Goal: Task Accomplishment & Management: Use online tool/utility

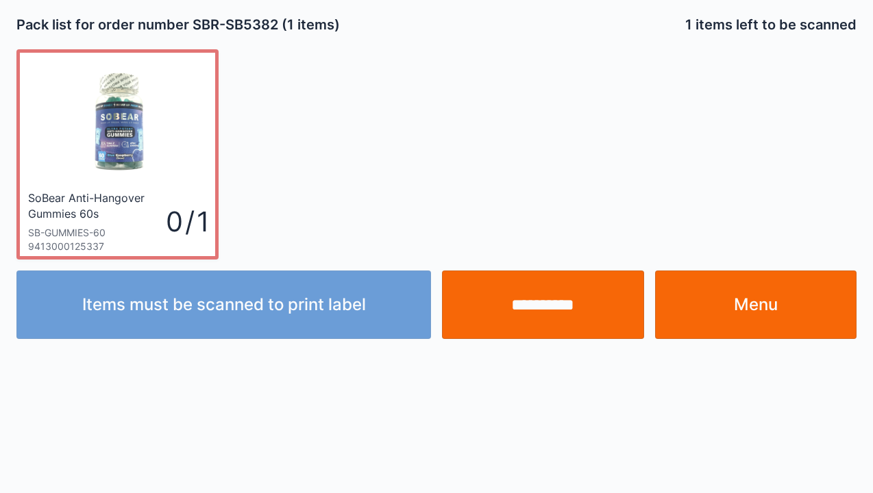
click at [551, 307] on input "**********" at bounding box center [543, 305] width 202 height 69
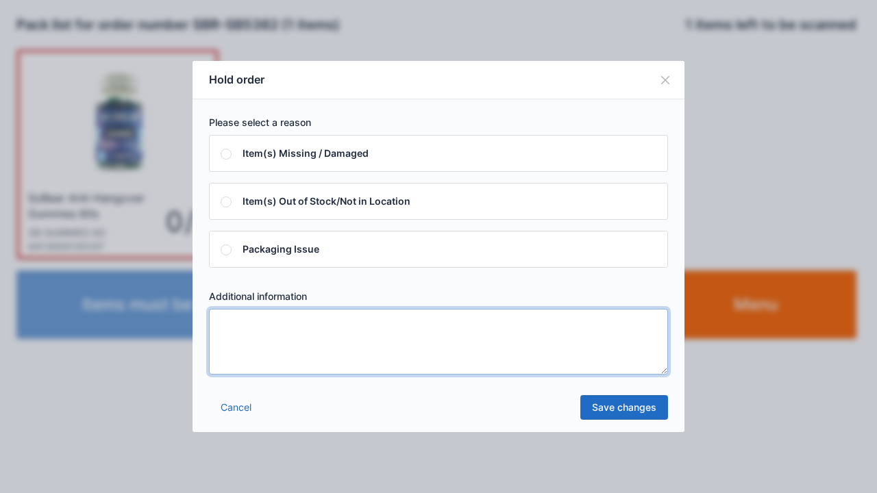
click at [221, 325] on textarea at bounding box center [438, 342] width 459 height 66
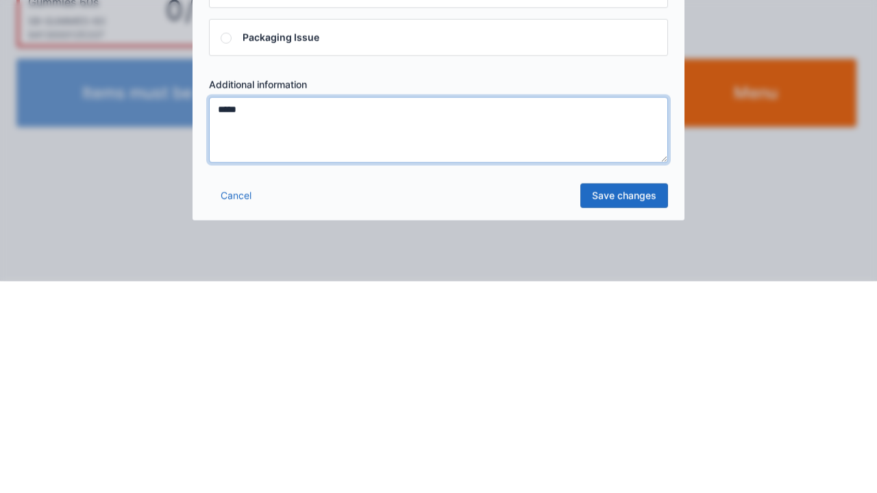
type textarea "*****"
click at [627, 411] on link "Save changes" at bounding box center [625, 407] width 88 height 25
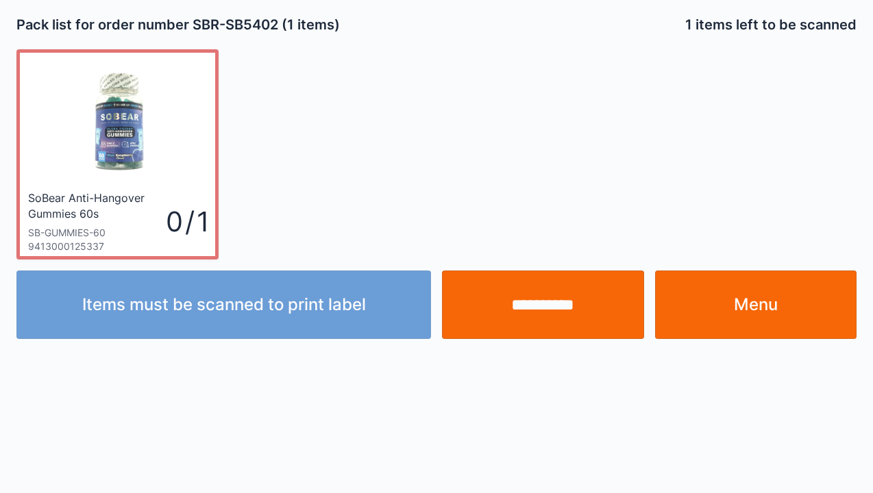
click at [755, 315] on link "Menu" at bounding box center [756, 305] width 202 height 69
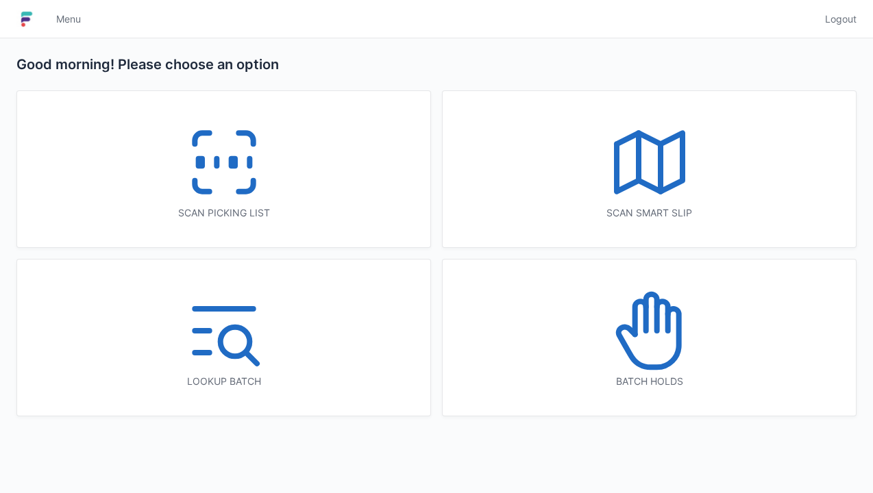
click at [661, 359] on icon at bounding box center [650, 331] width 88 height 88
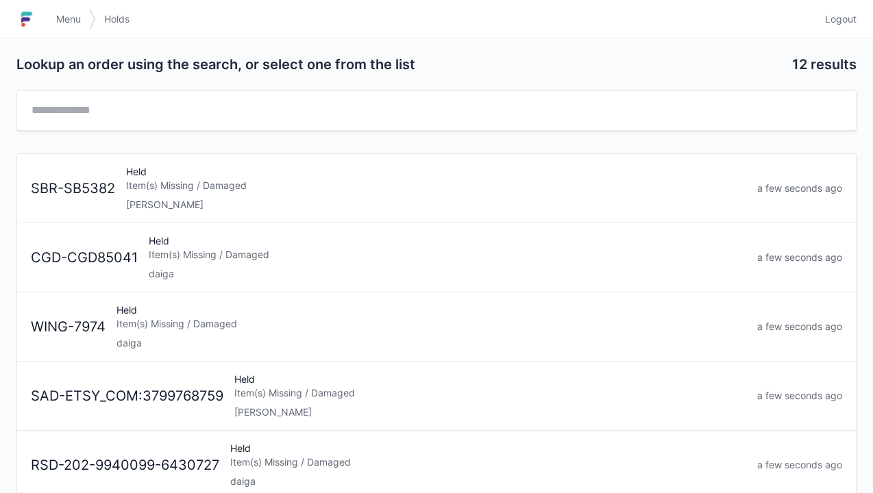
click at [144, 187] on div "Item(s) Missing / Damaged" at bounding box center [436, 186] width 620 height 14
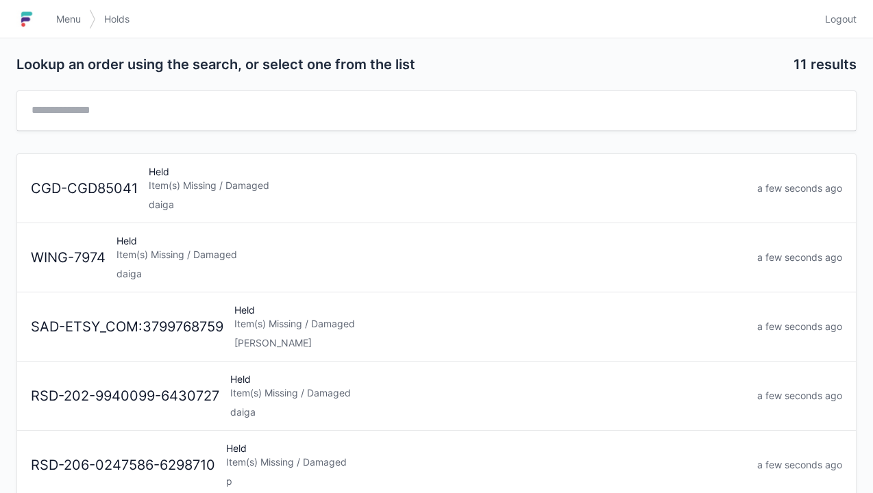
click at [210, 104] on input "text" at bounding box center [437, 110] width 812 height 17
click at [56, 22] on span "Menu" at bounding box center [68, 19] width 25 height 14
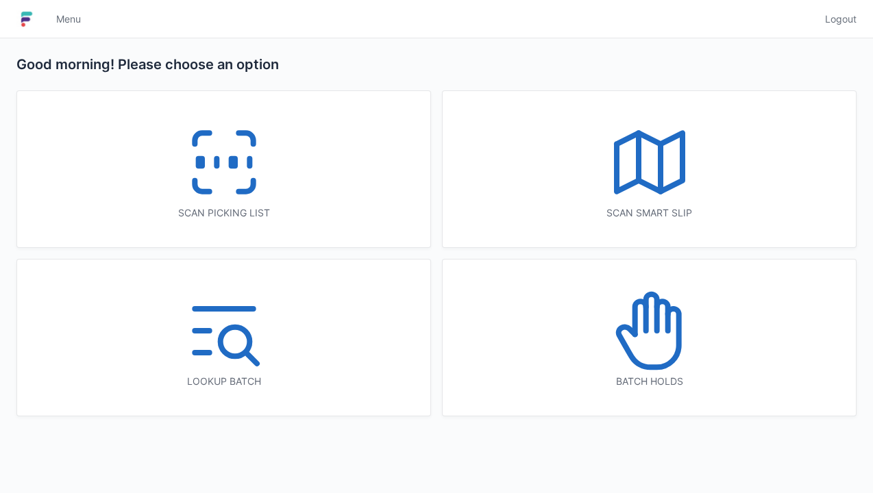
click at [236, 154] on icon at bounding box center [224, 163] width 88 height 88
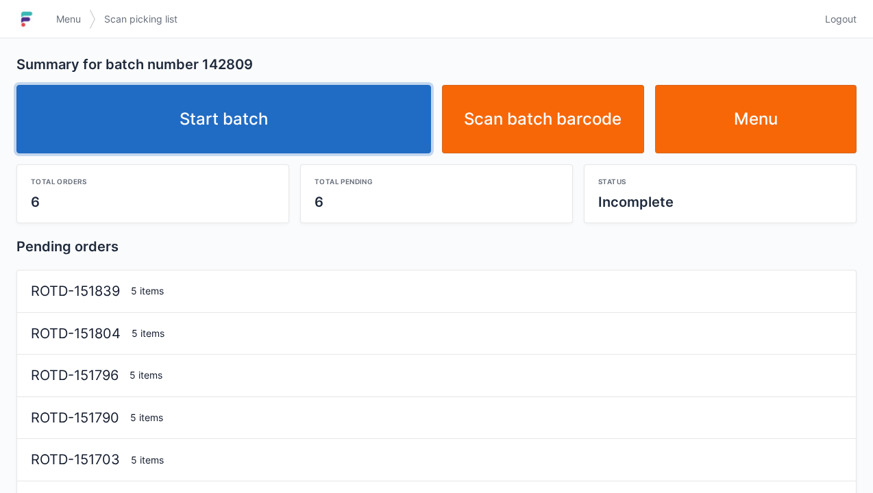
click at [222, 100] on link "Start batch" at bounding box center [223, 119] width 415 height 69
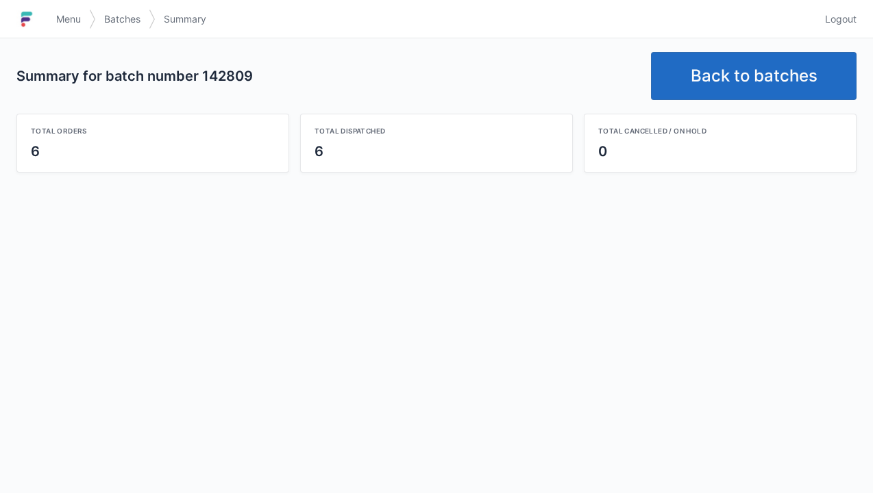
click at [743, 86] on link "Back to batches" at bounding box center [754, 76] width 206 height 48
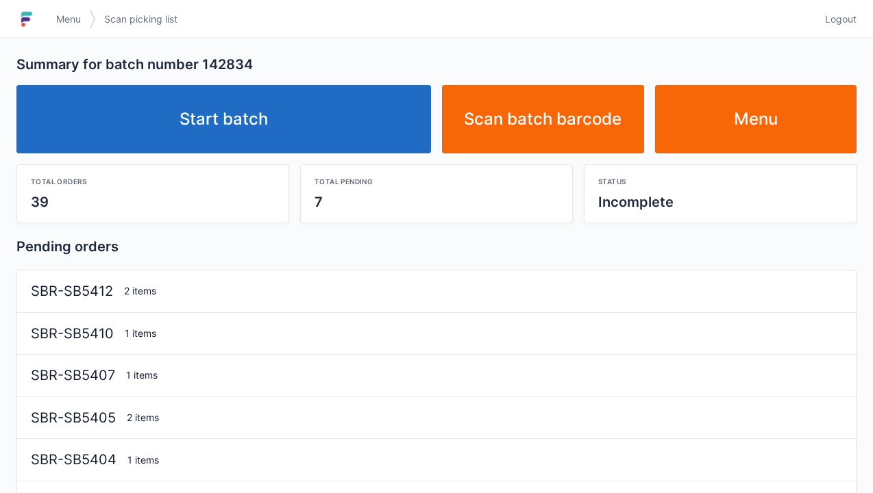
click at [238, 123] on link "Start batch" at bounding box center [223, 119] width 415 height 69
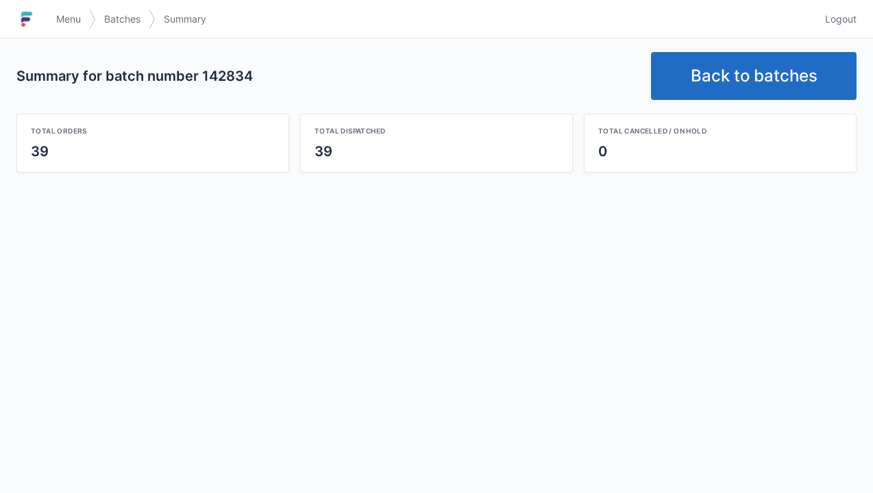
click at [739, 80] on link "Back to batches" at bounding box center [754, 76] width 206 height 48
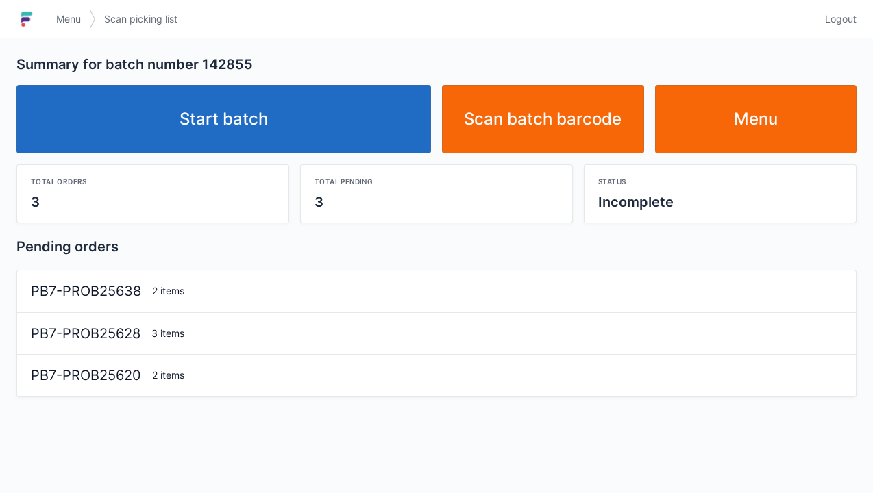
click at [208, 132] on link "Start batch" at bounding box center [223, 119] width 415 height 69
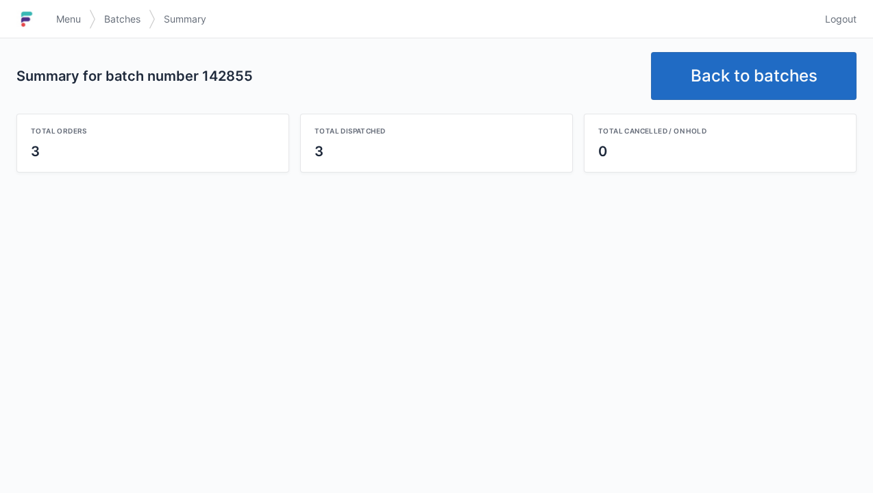
click at [748, 89] on link "Back to batches" at bounding box center [754, 76] width 206 height 48
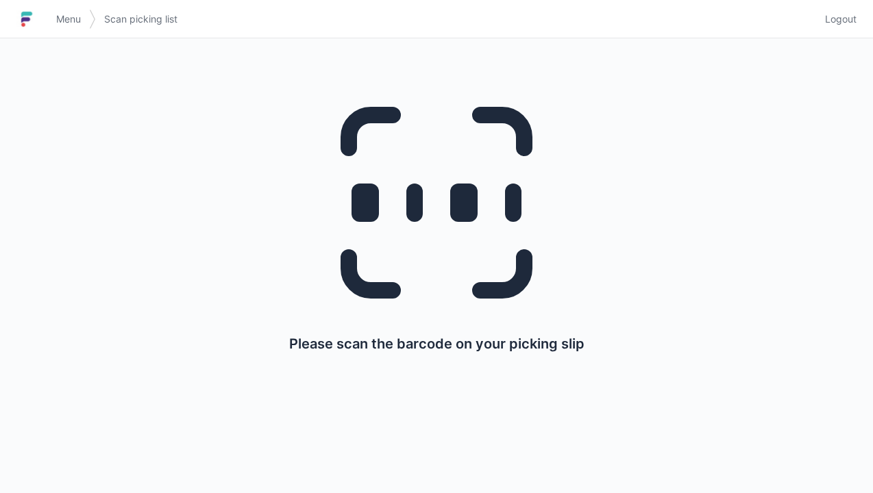
click at [66, 22] on span "Menu" at bounding box center [68, 19] width 25 height 14
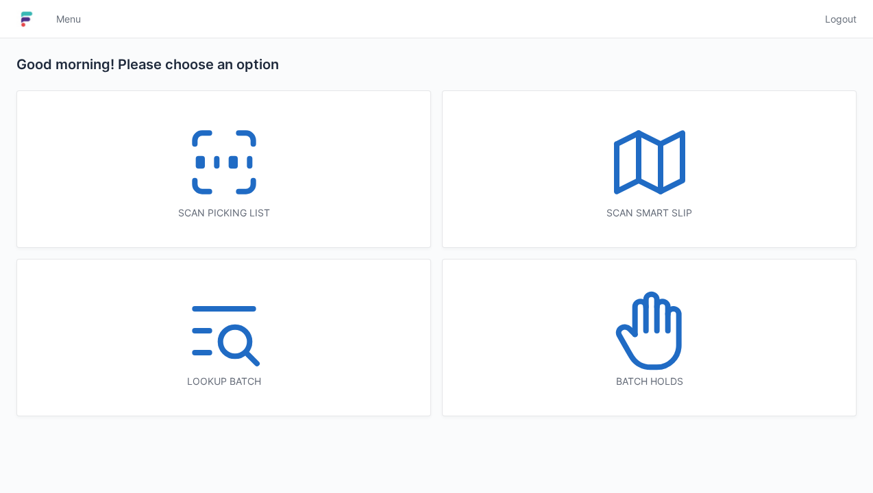
click at [262, 197] on icon at bounding box center [224, 163] width 88 height 88
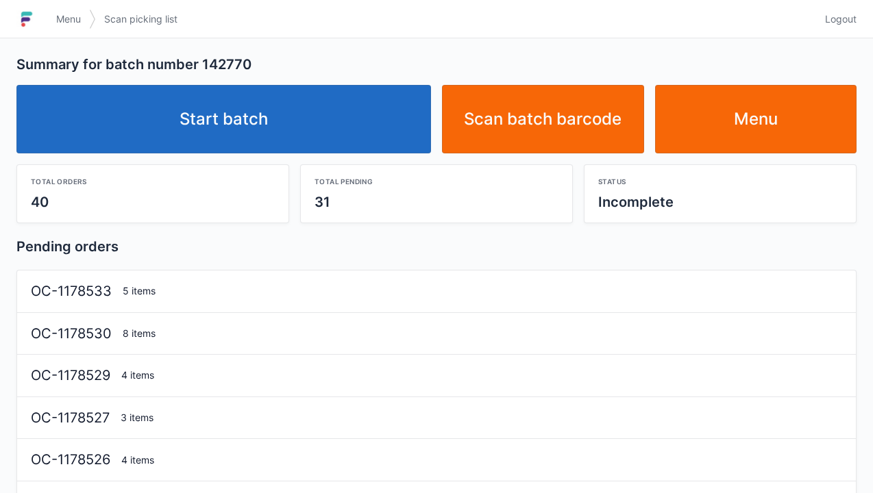
click at [232, 126] on link "Start batch" at bounding box center [223, 119] width 415 height 69
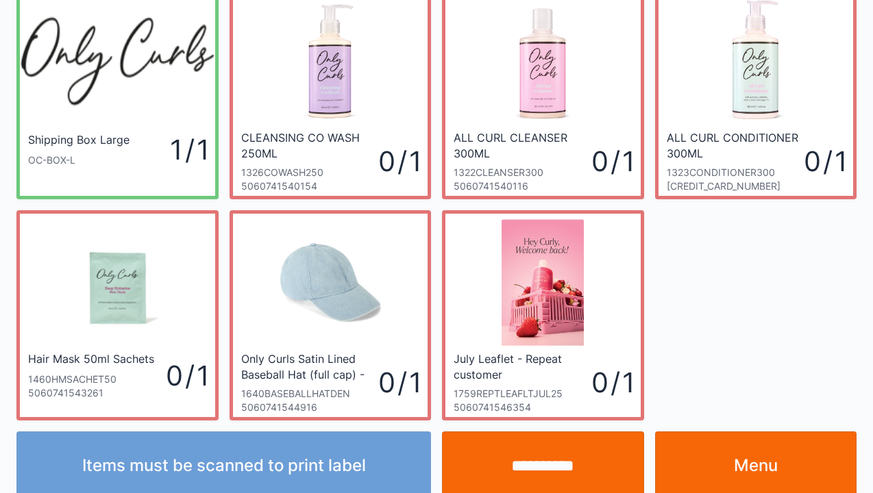
scroll to position [80, 0]
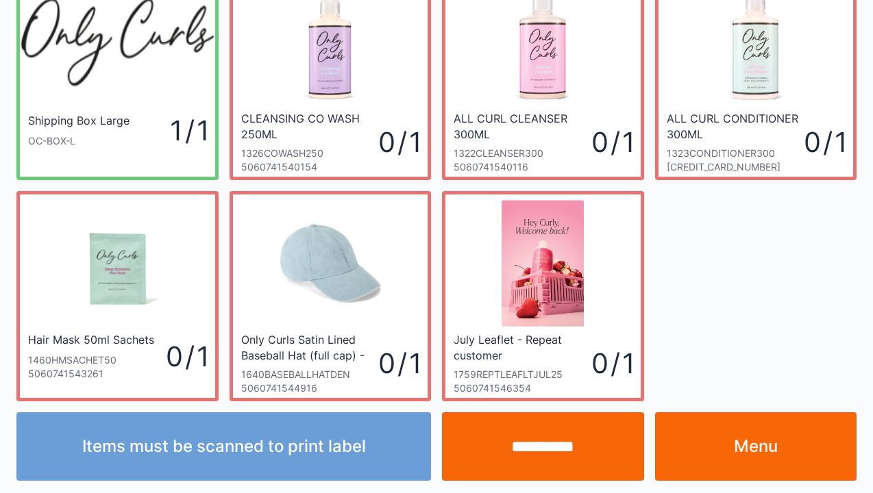
click at [753, 442] on link "Menu" at bounding box center [756, 447] width 202 height 69
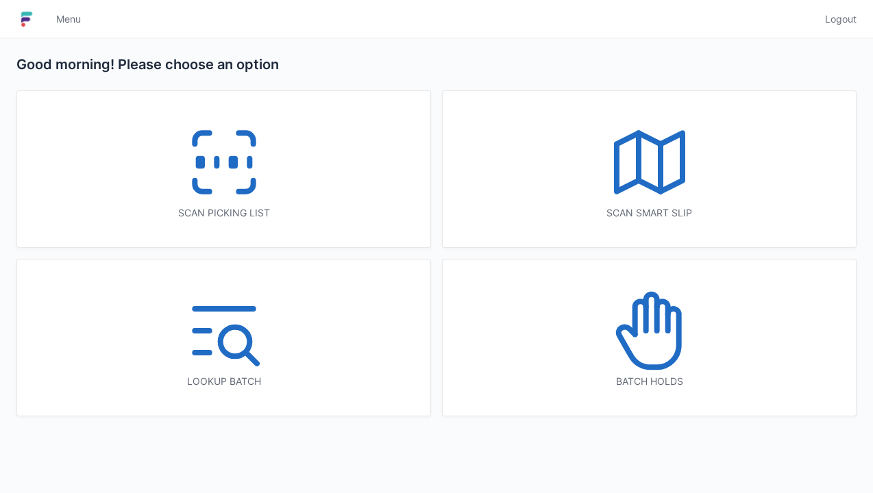
click at [211, 184] on icon at bounding box center [224, 163] width 88 height 88
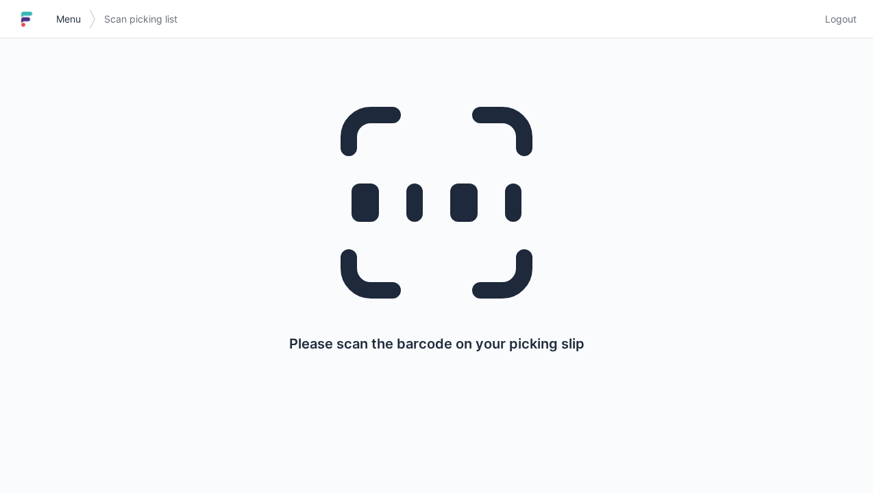
click at [77, 21] on span "Menu" at bounding box center [68, 19] width 25 height 14
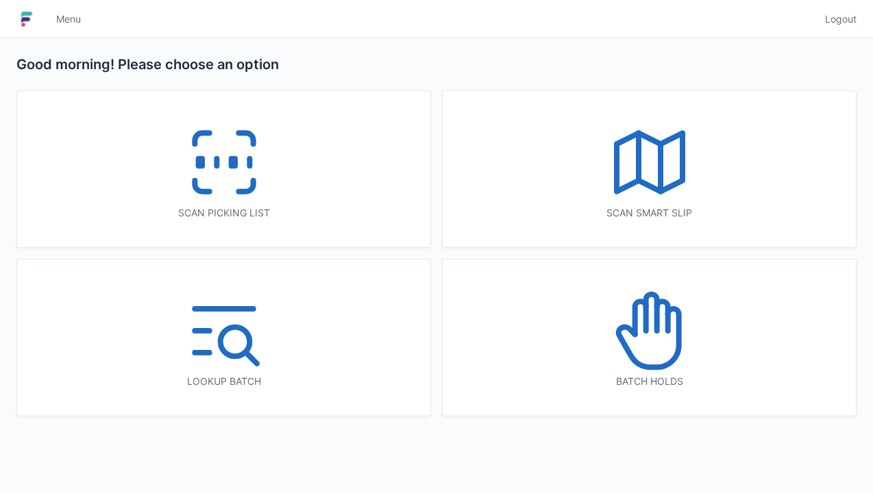
click at [637, 354] on icon at bounding box center [650, 331] width 88 height 88
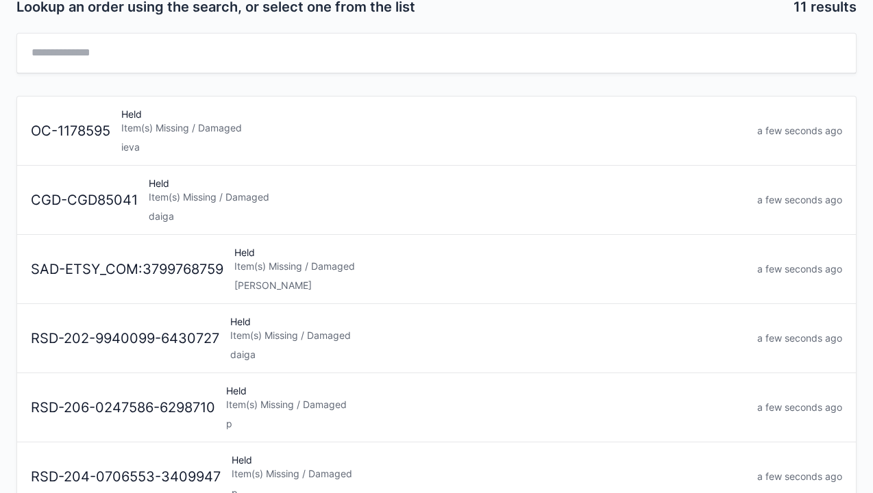
scroll to position [77, 0]
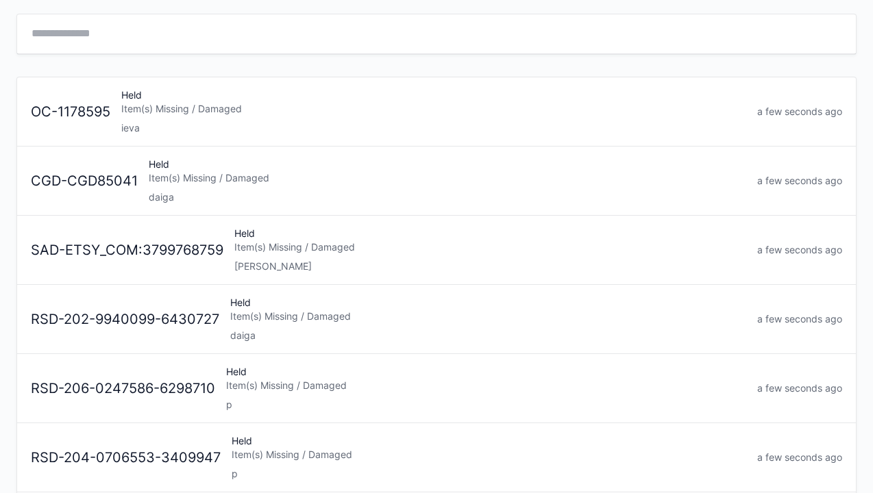
click at [289, 260] on div "Elena" at bounding box center [490, 267] width 512 height 14
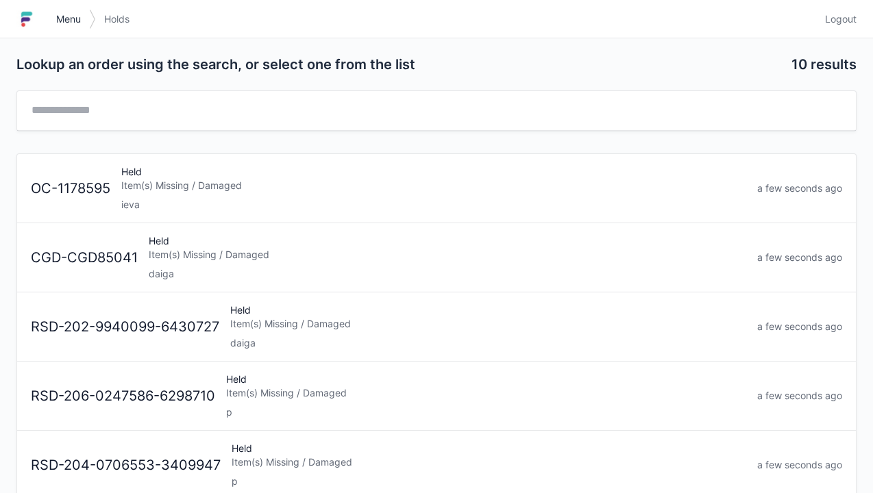
click at [64, 25] on span "Menu" at bounding box center [68, 19] width 25 height 14
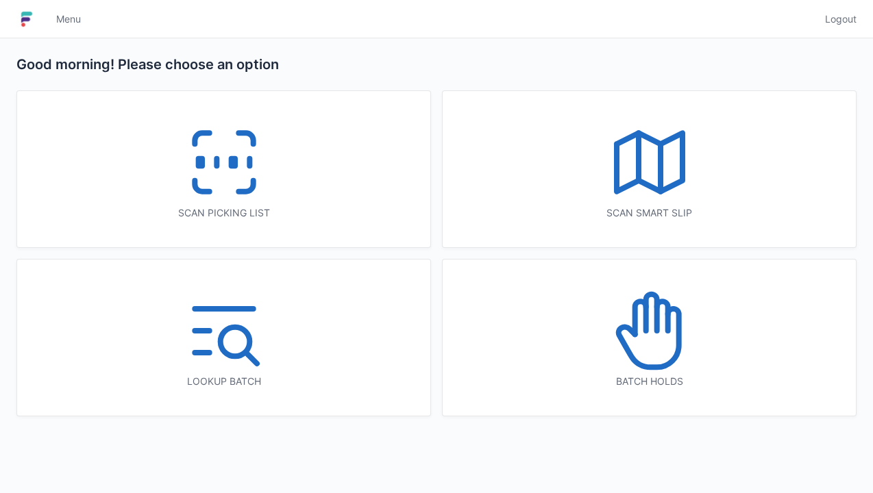
click at [242, 180] on icon at bounding box center [224, 163] width 88 height 88
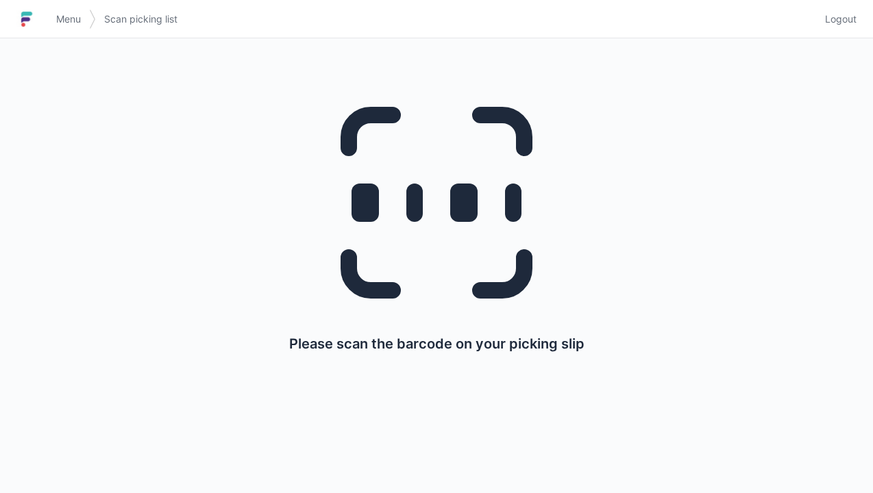
click at [76, 20] on span "Menu" at bounding box center [68, 19] width 25 height 14
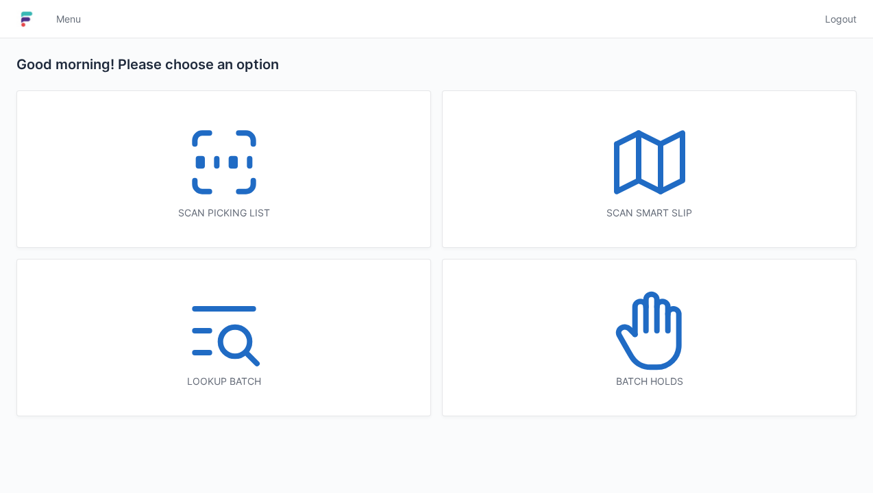
click at [663, 339] on icon at bounding box center [650, 331] width 88 height 88
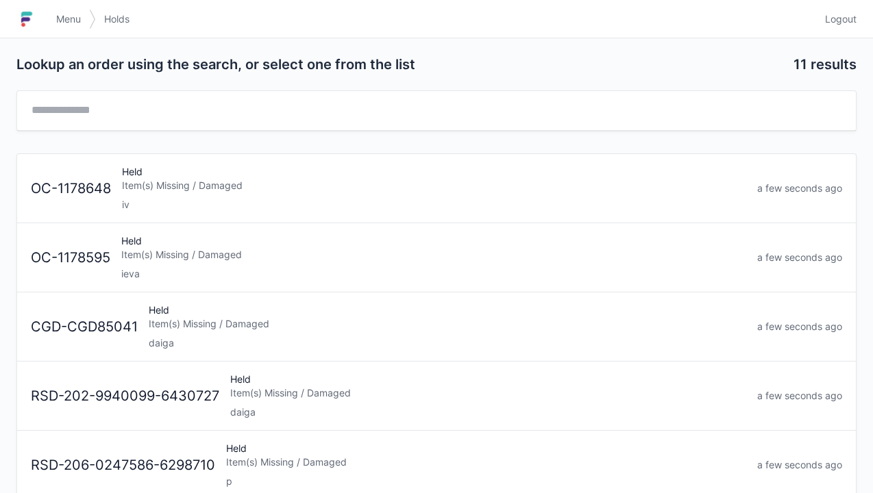
click at [71, 28] on link "Menu" at bounding box center [68, 19] width 41 height 25
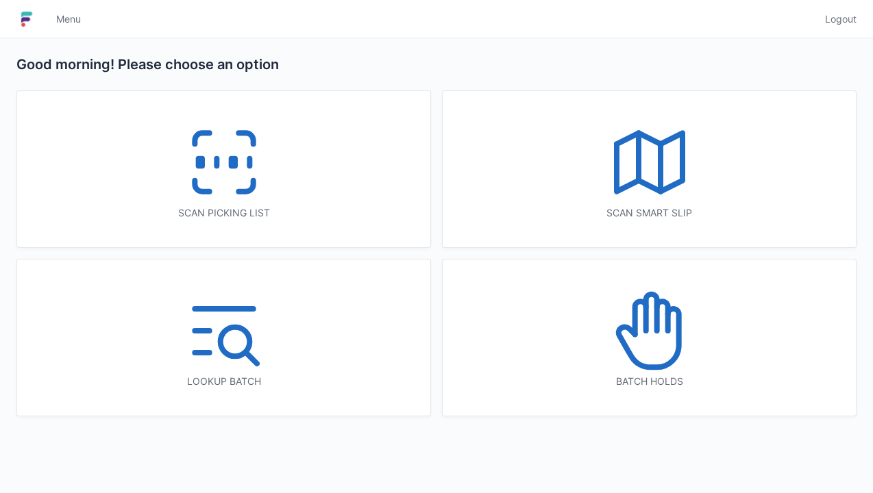
click at [223, 180] on icon at bounding box center [224, 163] width 88 height 88
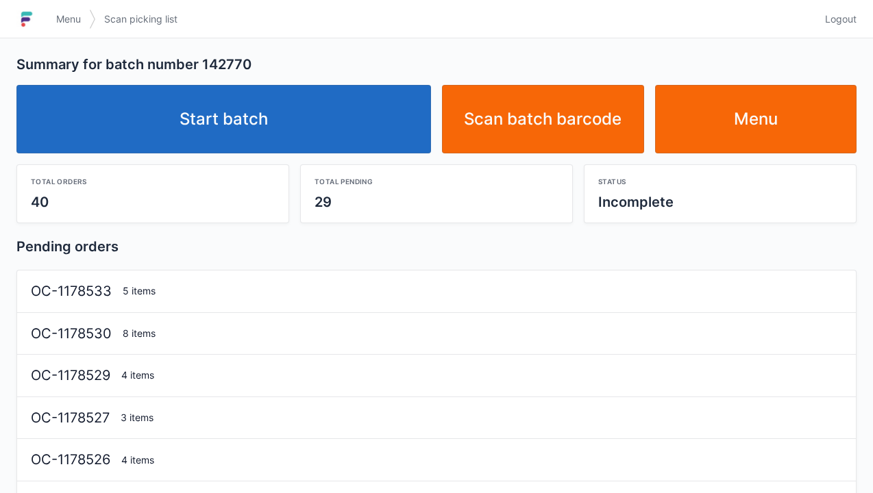
click at [223, 139] on link "Start batch" at bounding box center [223, 119] width 415 height 69
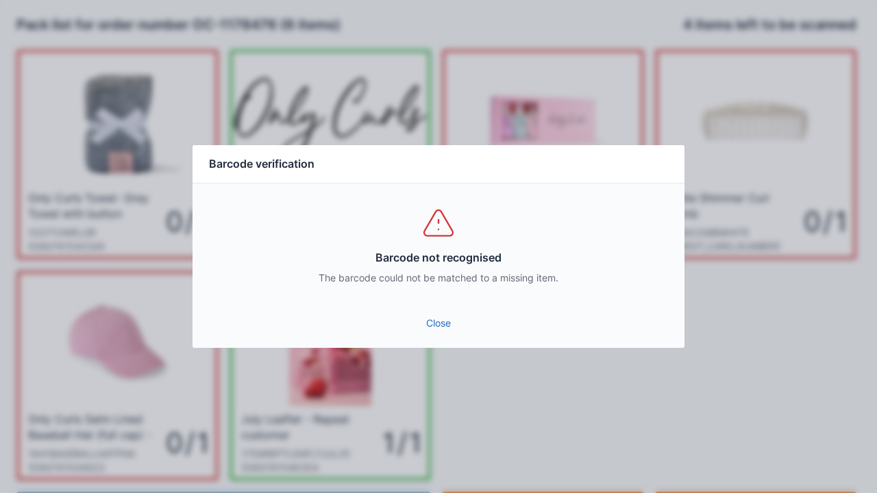
click at [441, 314] on link "Close" at bounding box center [439, 323] width 470 height 25
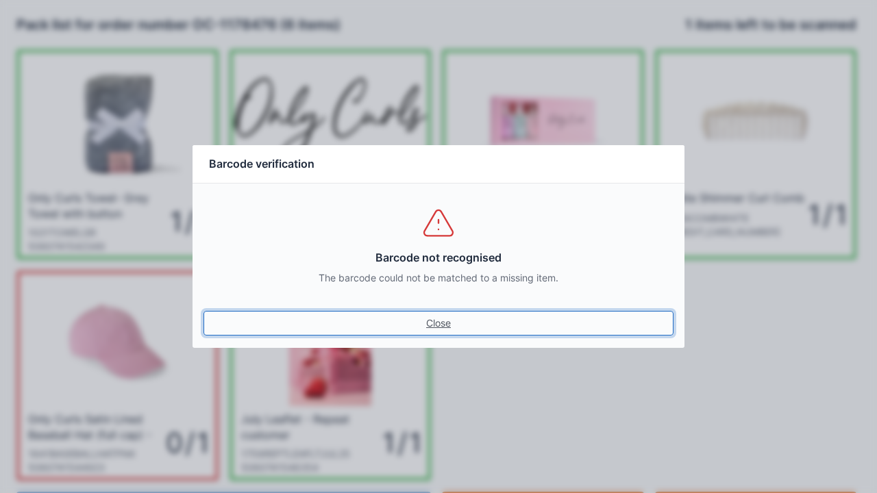
click at [429, 321] on link "Close" at bounding box center [439, 323] width 470 height 25
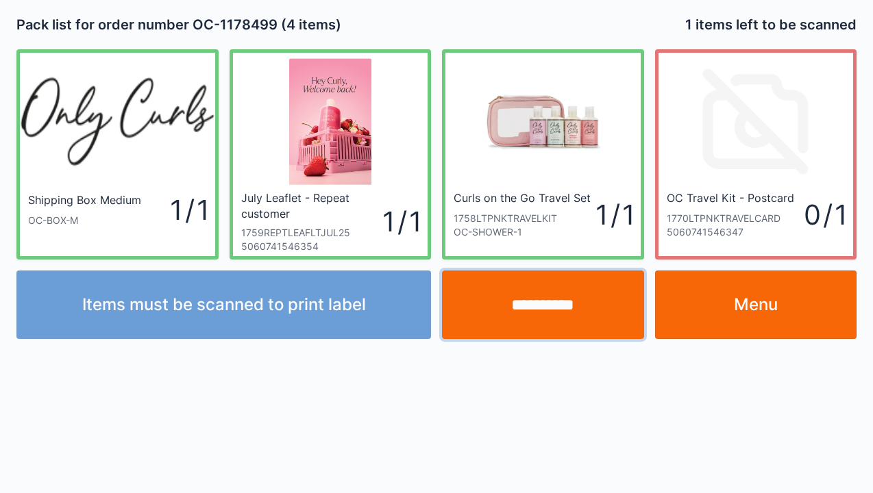
click at [538, 306] on input "**********" at bounding box center [543, 305] width 202 height 69
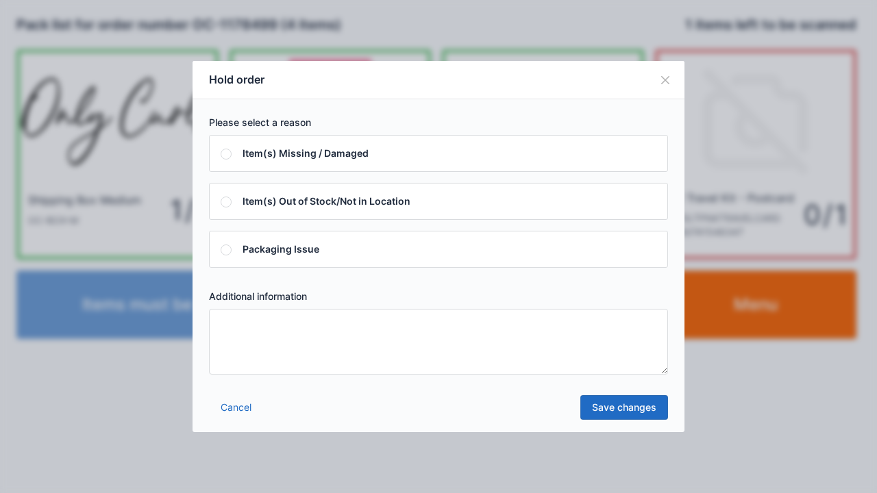
click at [225, 328] on textarea at bounding box center [438, 342] width 459 height 66
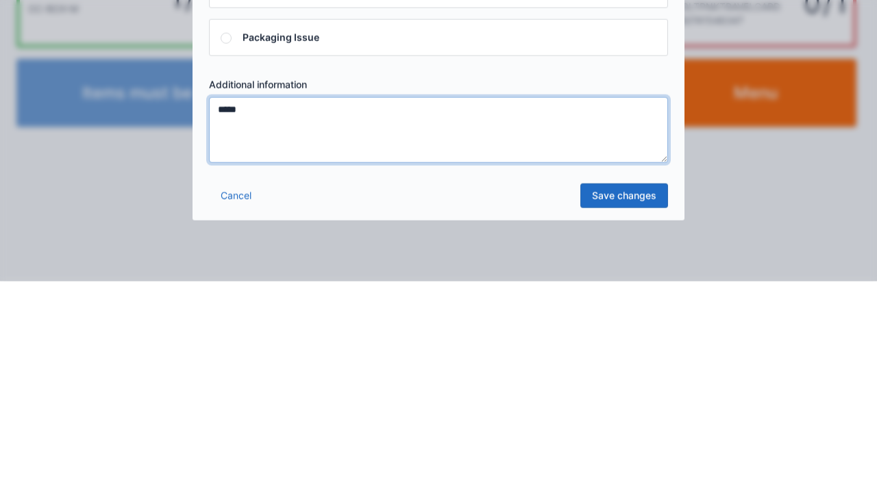
type textarea "*****"
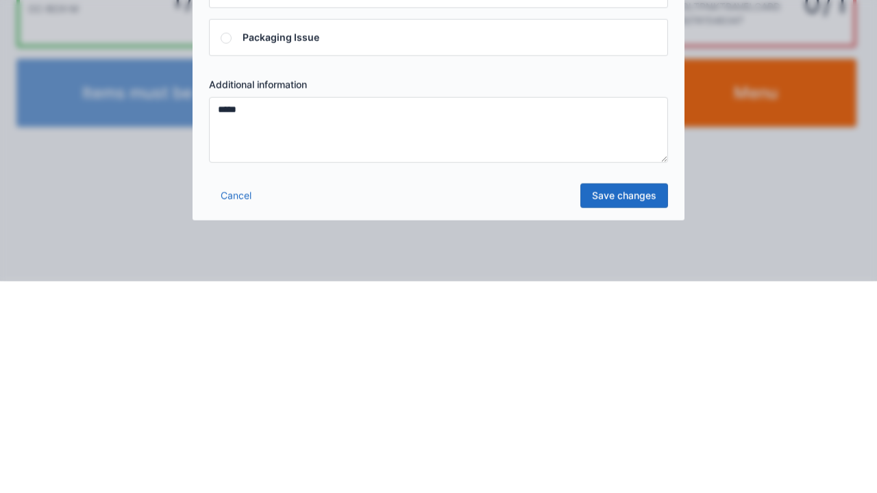
click at [633, 418] on link "Save changes" at bounding box center [625, 407] width 88 height 25
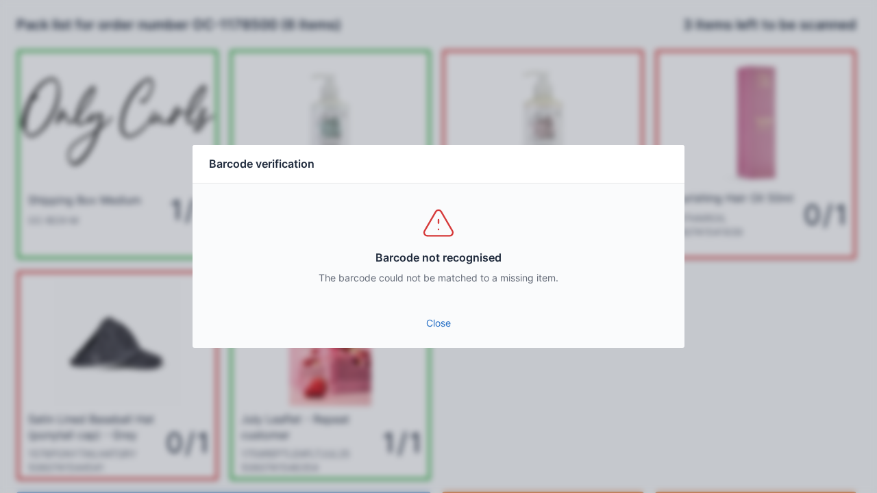
click at [443, 332] on link "Close" at bounding box center [439, 323] width 470 height 25
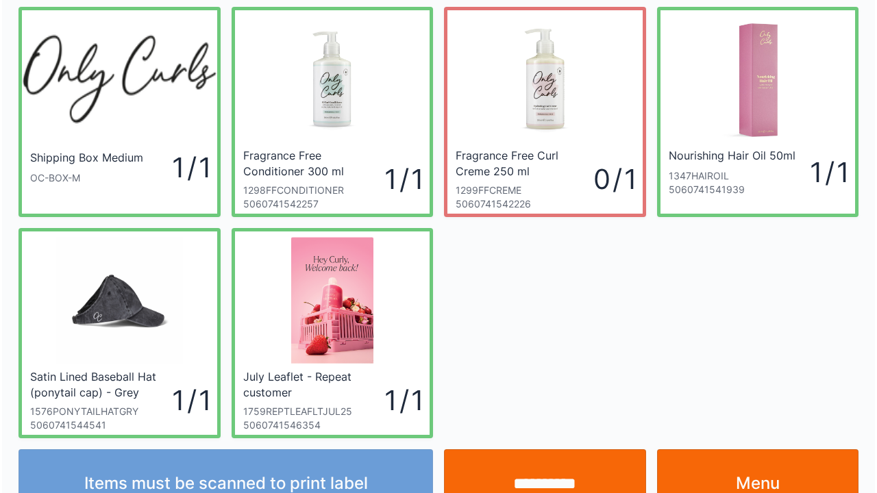
scroll to position [80, 0]
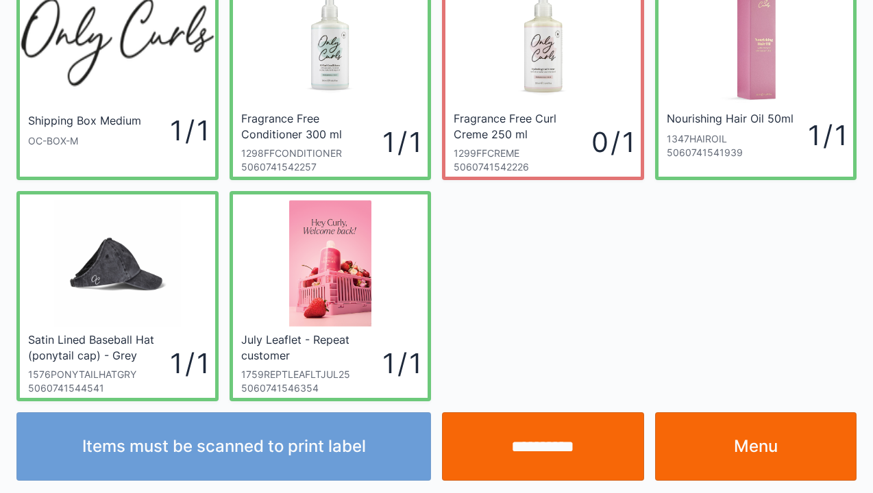
click at [554, 457] on input "**********" at bounding box center [543, 447] width 202 height 69
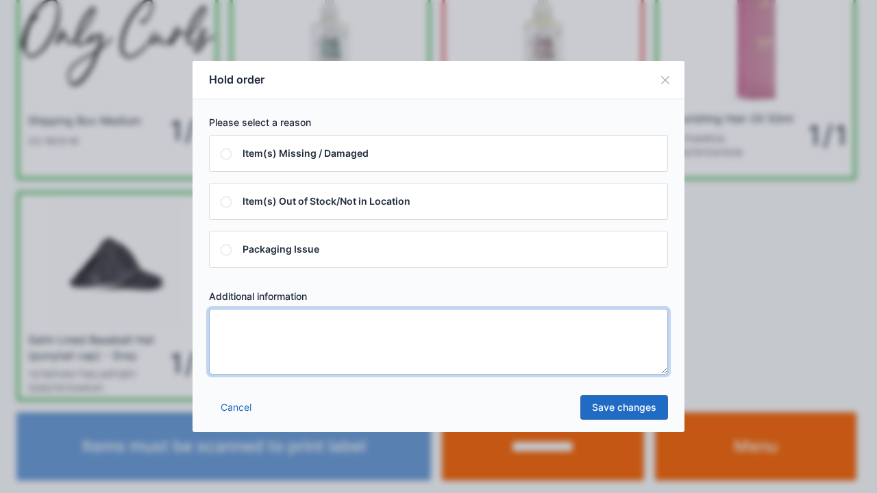
click at [228, 326] on textarea at bounding box center [438, 342] width 459 height 66
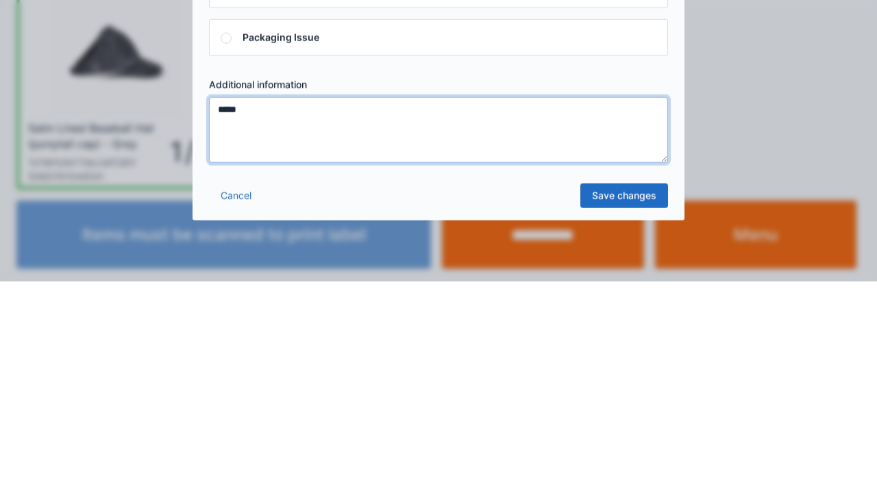
type textarea "*****"
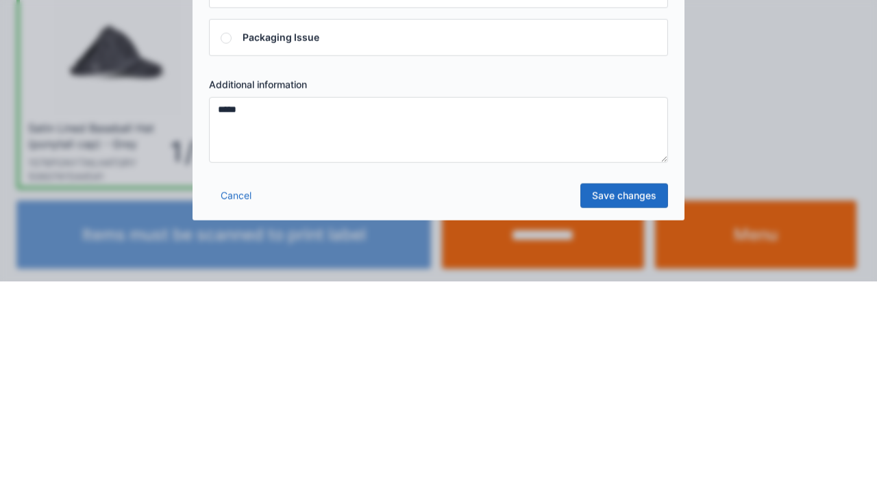
click at [641, 409] on link "Save changes" at bounding box center [625, 407] width 88 height 25
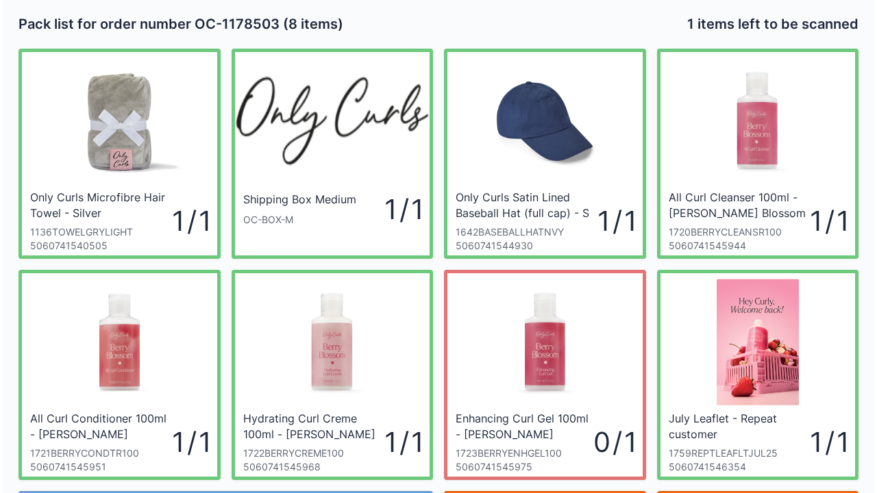
scroll to position [80, 0]
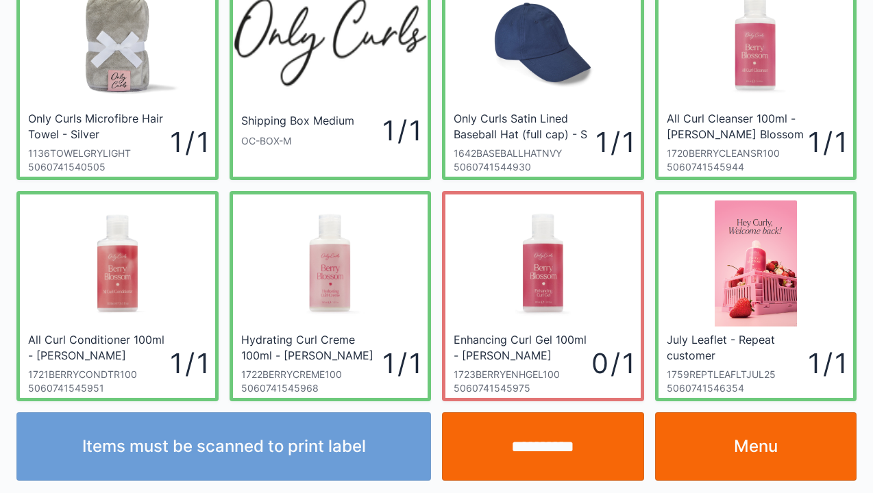
click at [554, 466] on input "**********" at bounding box center [543, 447] width 202 height 69
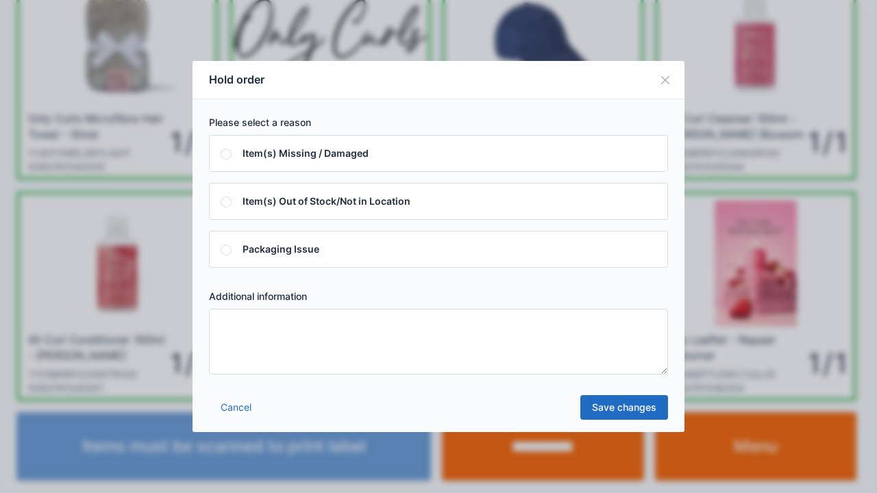
click at [230, 327] on textarea at bounding box center [438, 342] width 459 height 66
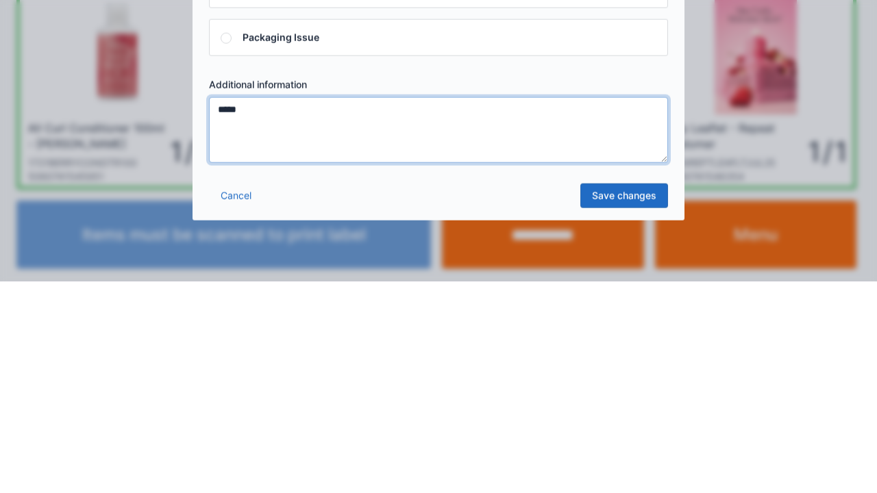
type textarea "*****"
click at [618, 413] on link "Save changes" at bounding box center [625, 407] width 88 height 25
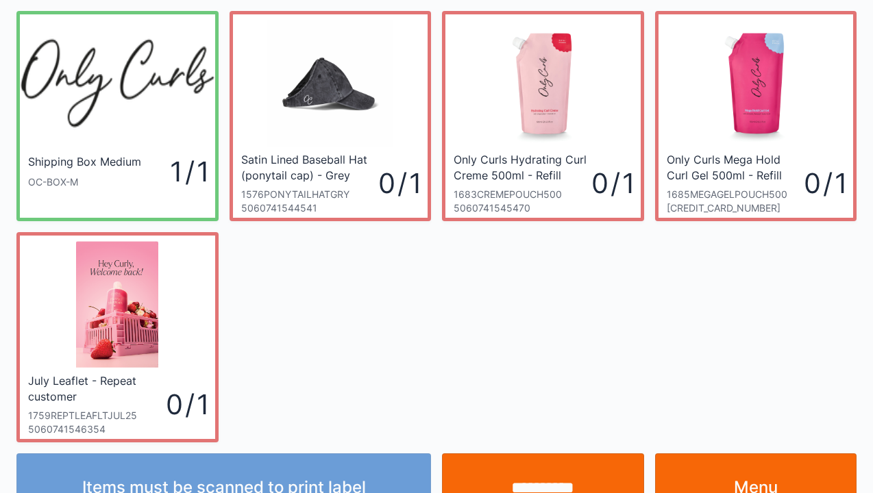
scroll to position [80, 0]
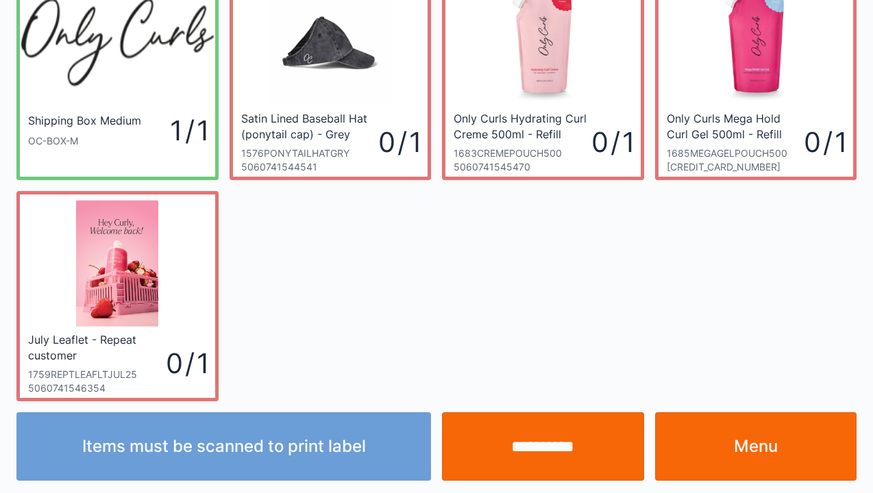
click at [748, 443] on link "Menu" at bounding box center [756, 447] width 202 height 69
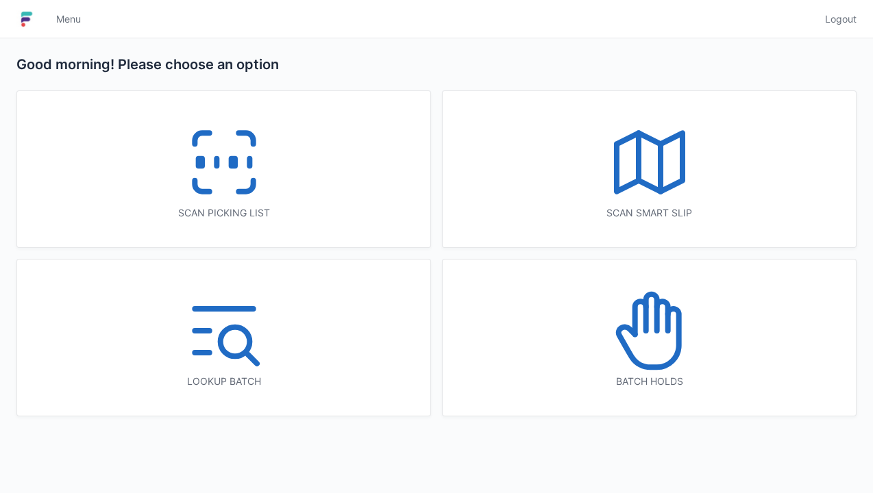
click at [644, 343] on icon at bounding box center [650, 331] width 88 height 88
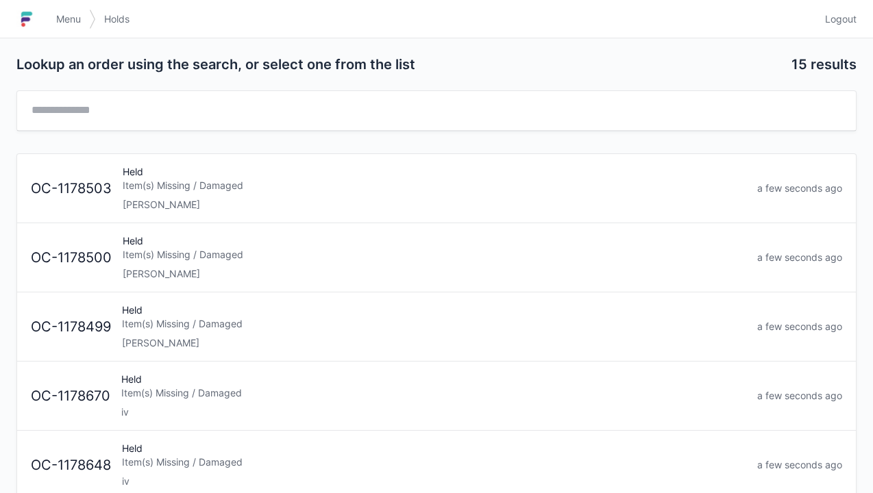
click at [169, 271] on div "[PERSON_NAME]" at bounding box center [435, 274] width 624 height 14
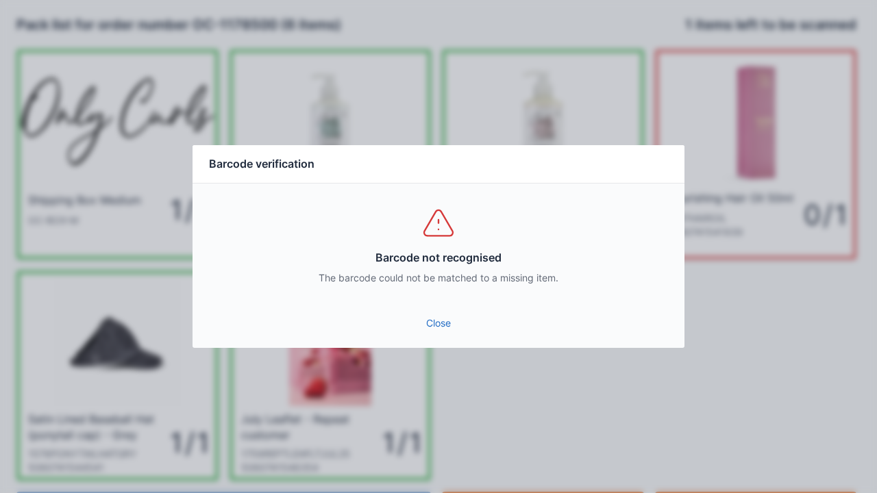
click at [439, 331] on link "Close" at bounding box center [439, 323] width 470 height 25
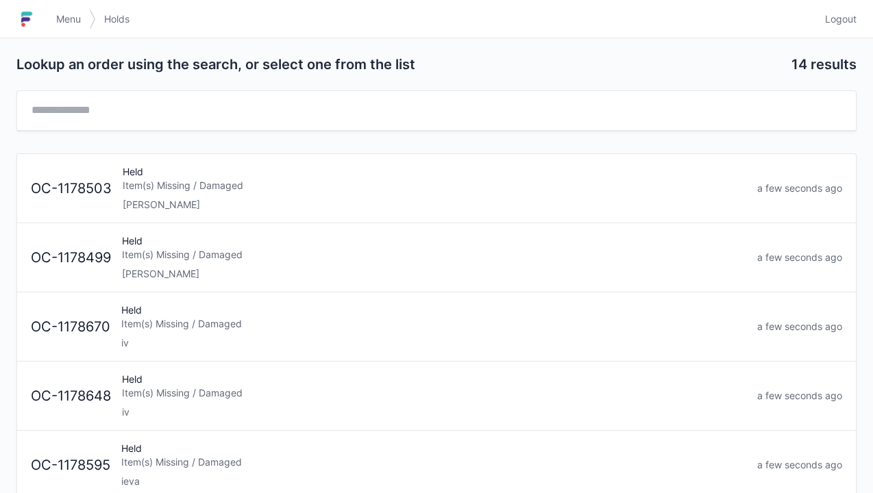
click at [203, 267] on div "Elena" at bounding box center [434, 274] width 624 height 14
click at [204, 183] on div "Item(s) Missing / Damaged" at bounding box center [435, 186] width 624 height 14
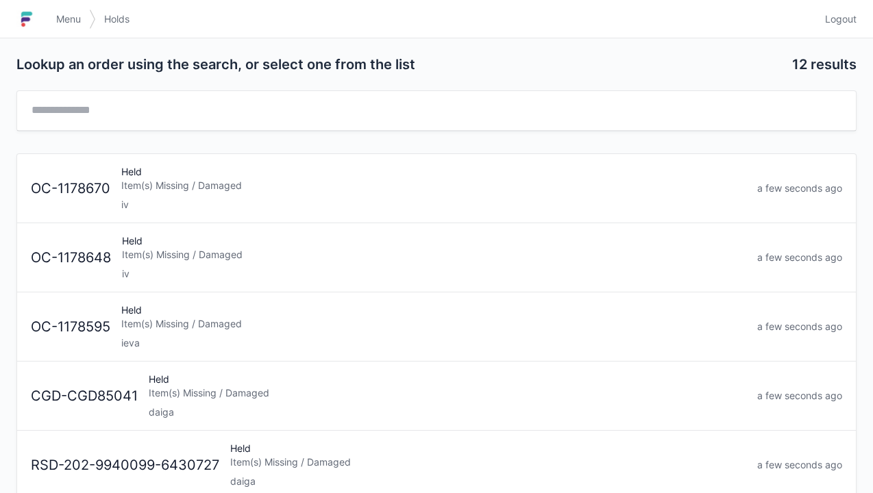
click at [77, 21] on span "Menu" at bounding box center [68, 19] width 25 height 14
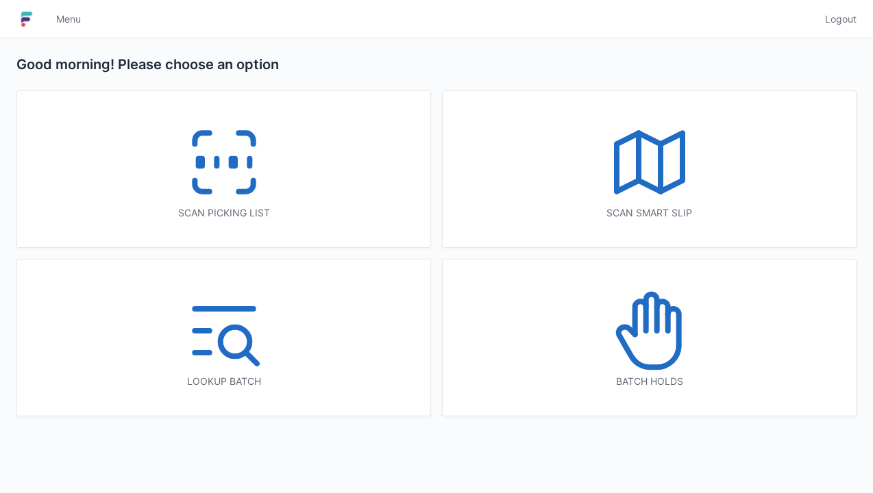
click at [279, 198] on div "Scan picking list" at bounding box center [223, 169] width 413 height 156
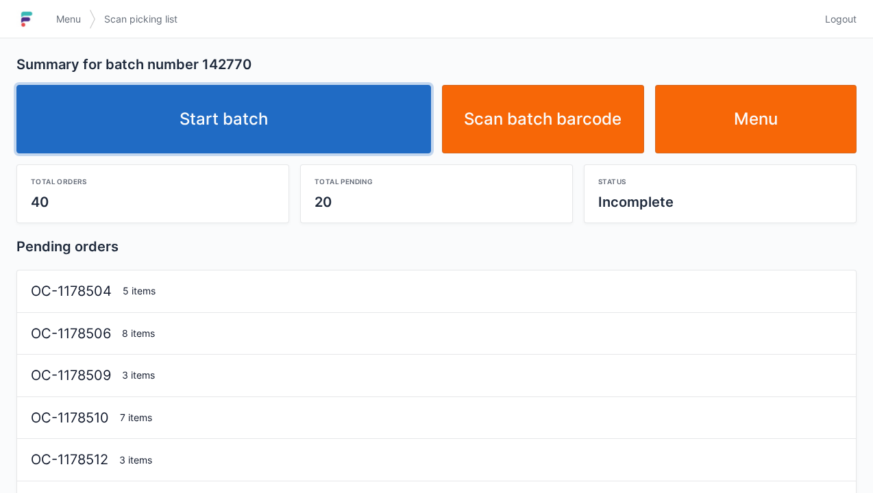
click at [214, 119] on link "Start batch" at bounding box center [223, 119] width 415 height 69
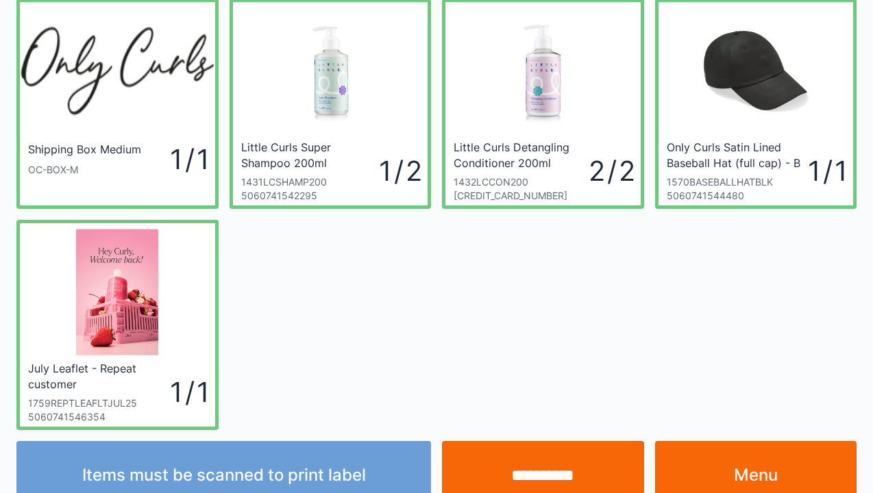
scroll to position [80, 0]
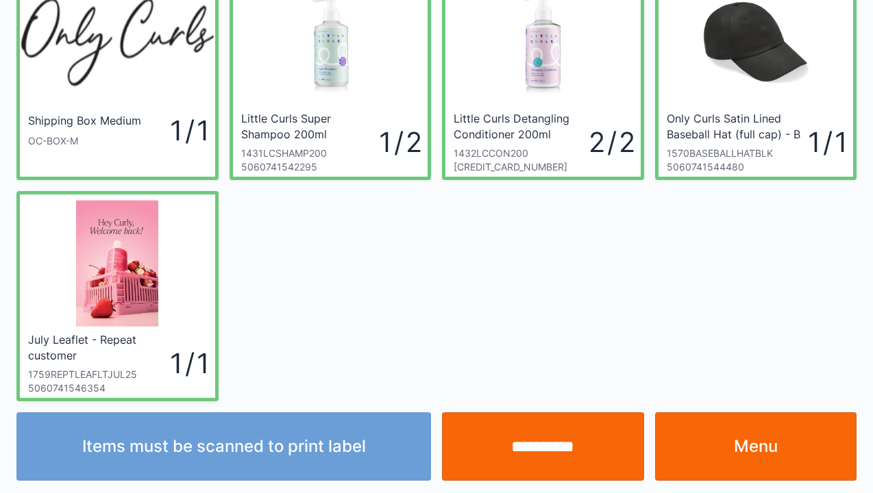
click at [254, 451] on div "Items must be scanned to print label" at bounding box center [224, 447] width 426 height 69
click at [284, 458] on div "Items must be scanned to print label" at bounding box center [224, 447] width 426 height 69
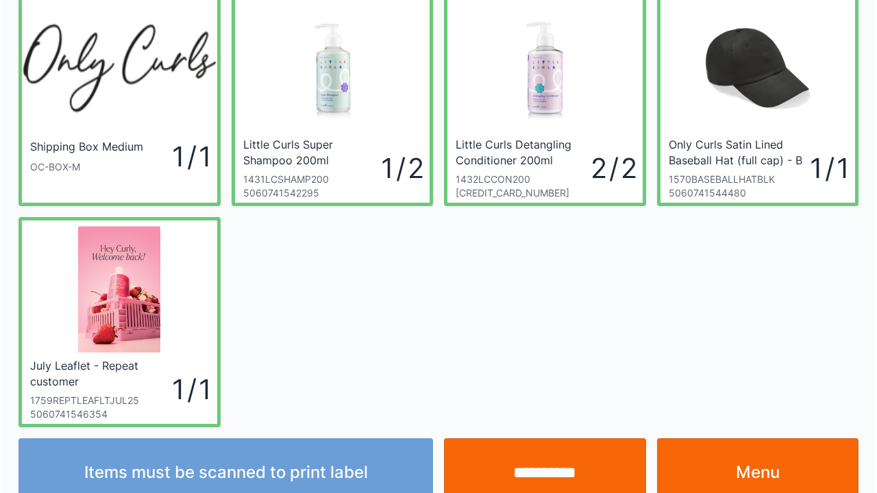
scroll to position [0, 0]
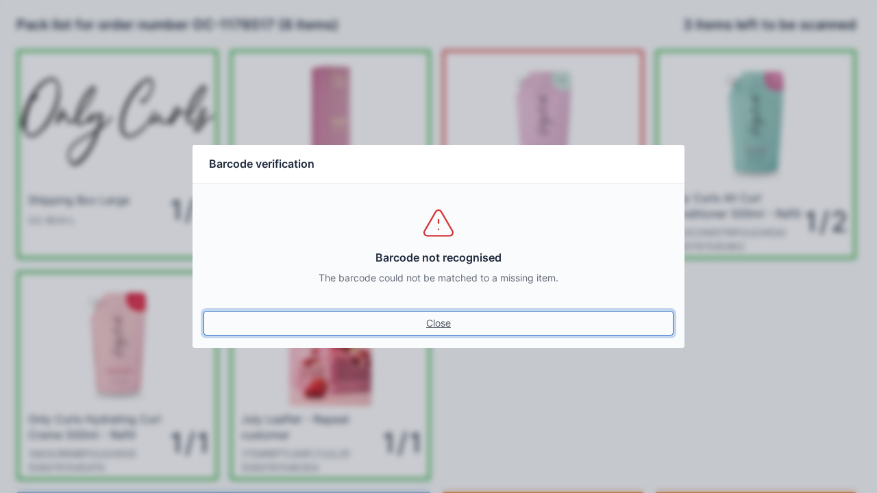
click at [446, 333] on link "Close" at bounding box center [439, 323] width 470 height 25
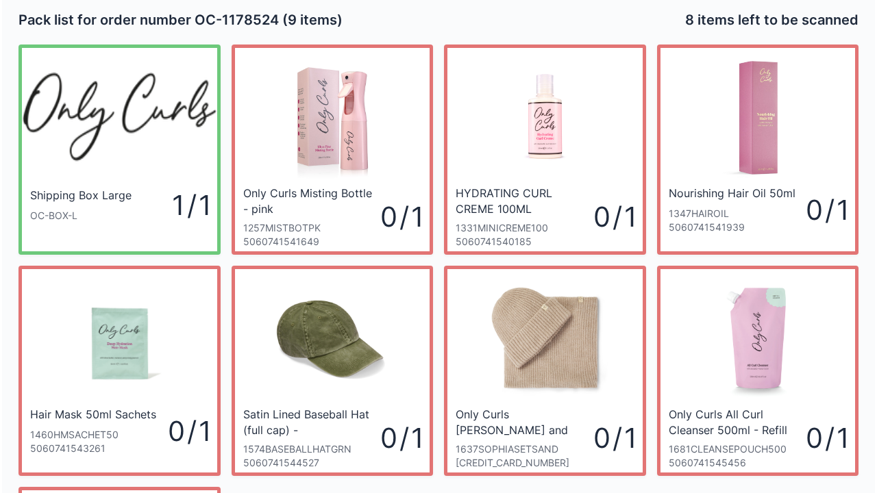
scroll to position [1, 0]
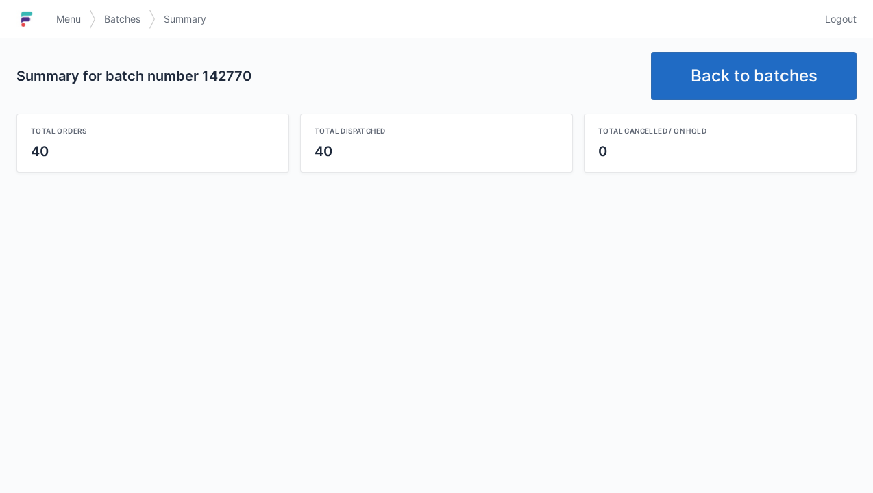
click at [751, 77] on link "Back to batches" at bounding box center [754, 76] width 206 height 48
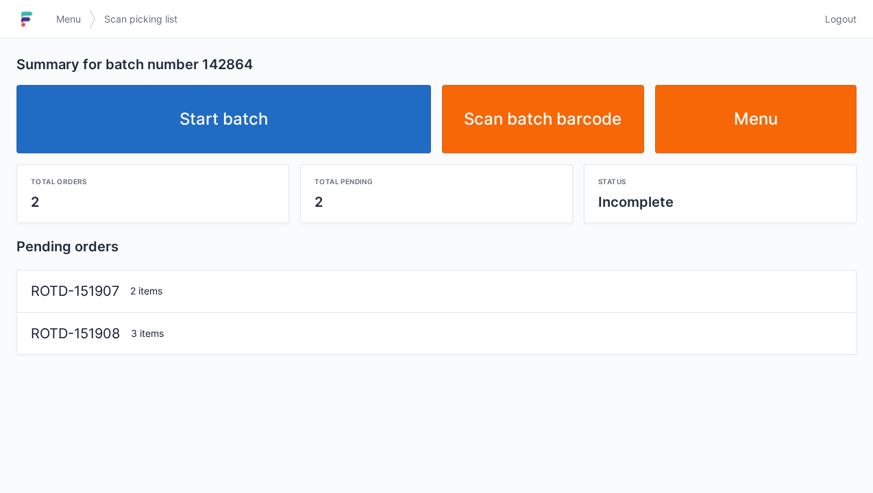
click at [240, 125] on link "Start batch" at bounding box center [223, 119] width 415 height 69
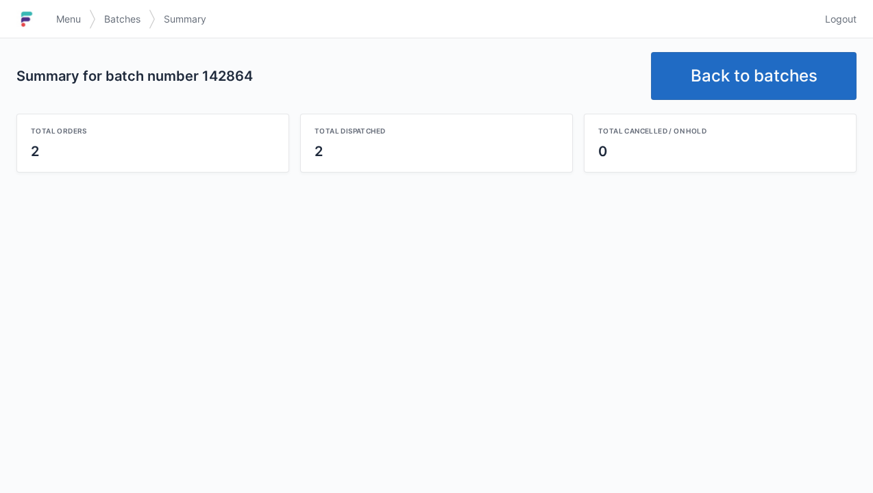
click at [738, 80] on link "Back to batches" at bounding box center [754, 76] width 206 height 48
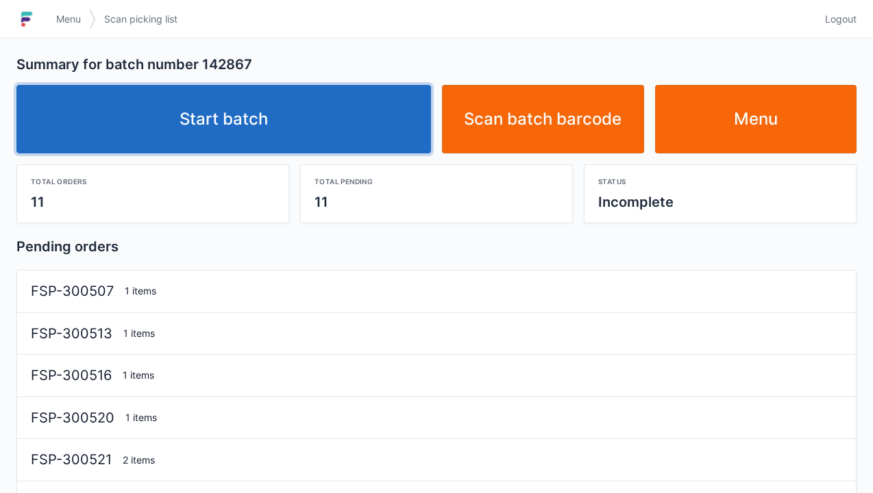
click at [280, 127] on link "Start batch" at bounding box center [223, 119] width 415 height 69
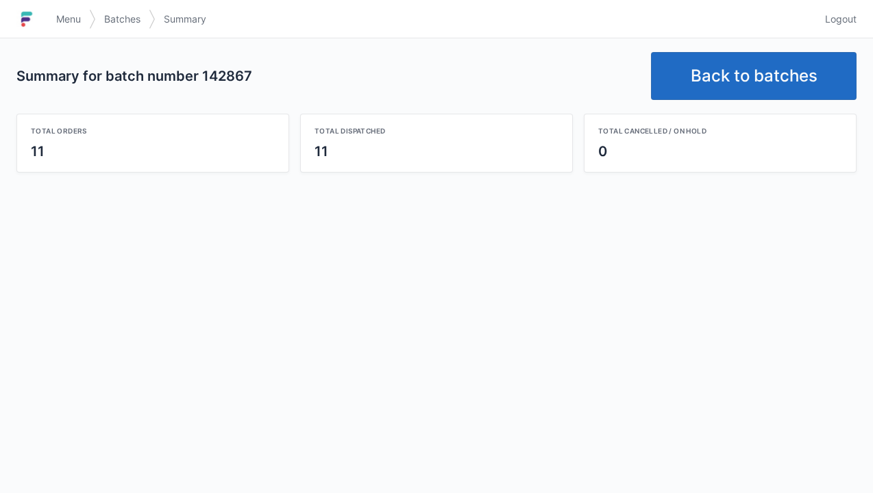
click at [746, 77] on link "Back to batches" at bounding box center [754, 76] width 206 height 48
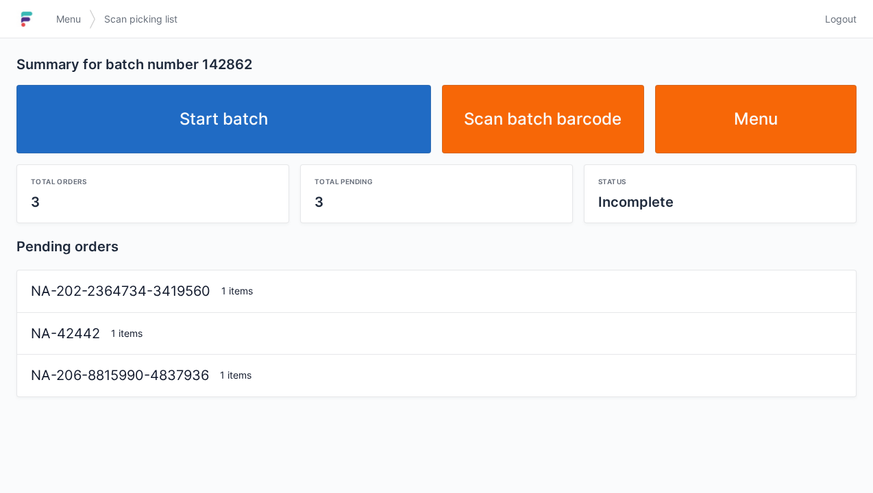
click at [273, 129] on link "Start batch" at bounding box center [223, 119] width 415 height 69
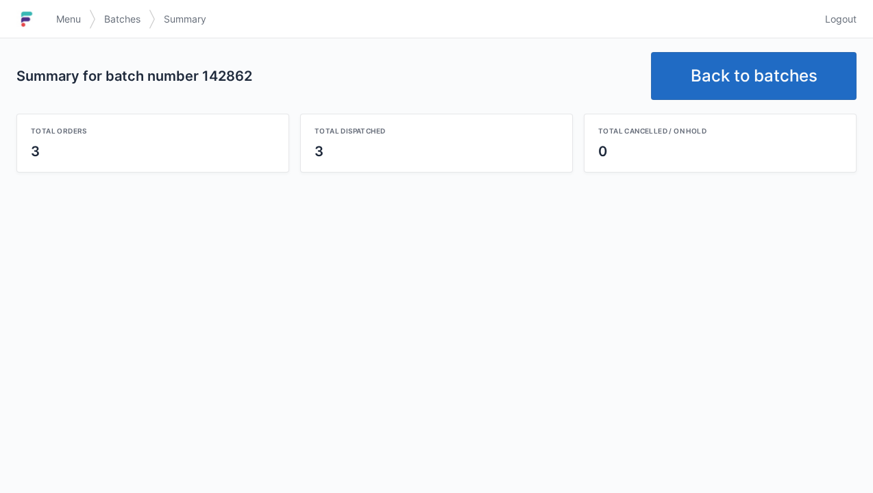
click at [753, 73] on link "Back to batches" at bounding box center [754, 76] width 206 height 48
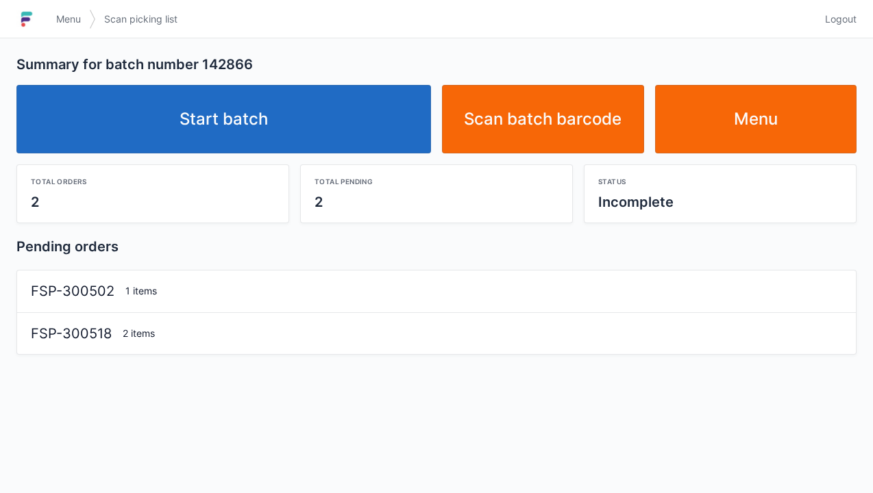
click at [274, 120] on link "Start batch" at bounding box center [223, 119] width 415 height 69
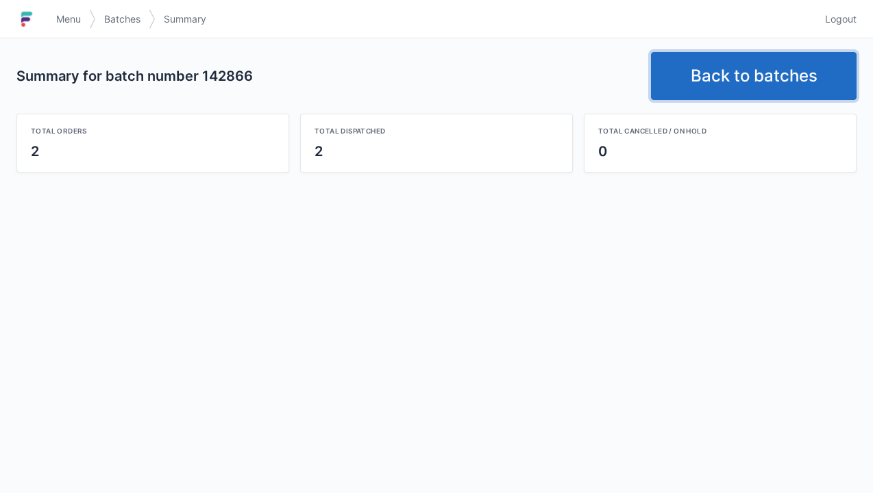
click at [768, 75] on link "Back to batches" at bounding box center [754, 76] width 206 height 48
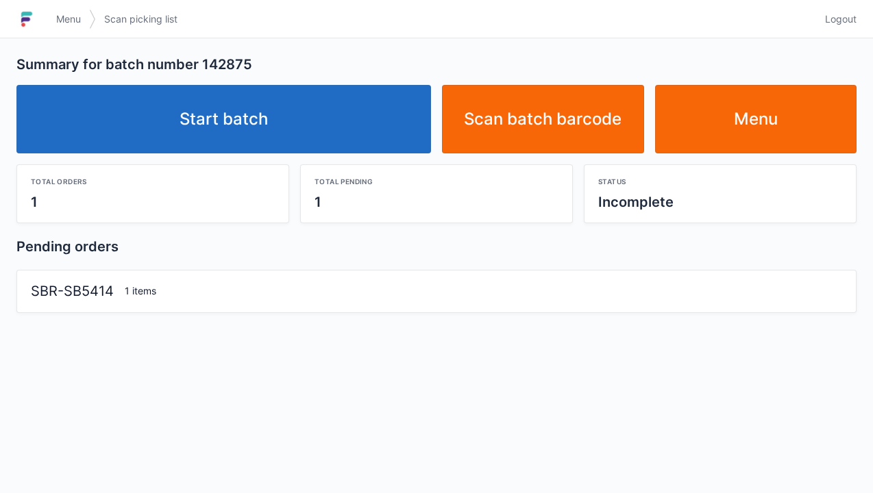
click at [262, 126] on link "Start batch" at bounding box center [223, 119] width 415 height 69
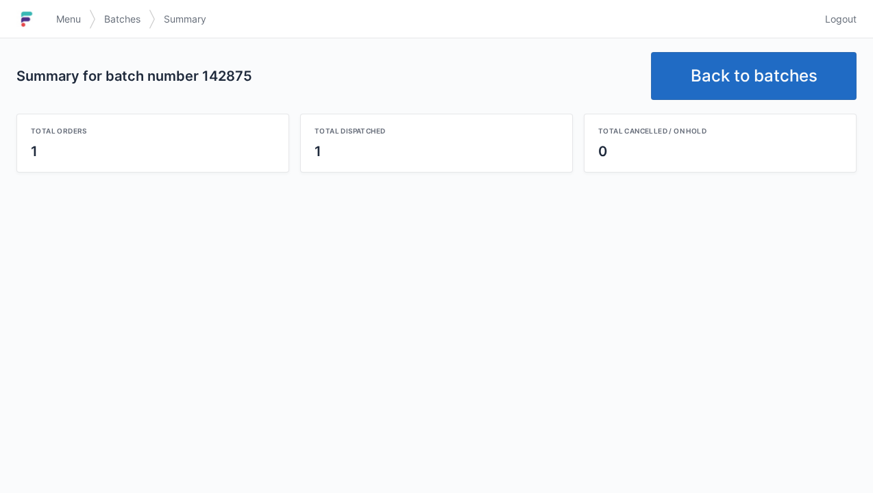
click at [740, 75] on link "Back to batches" at bounding box center [754, 76] width 206 height 48
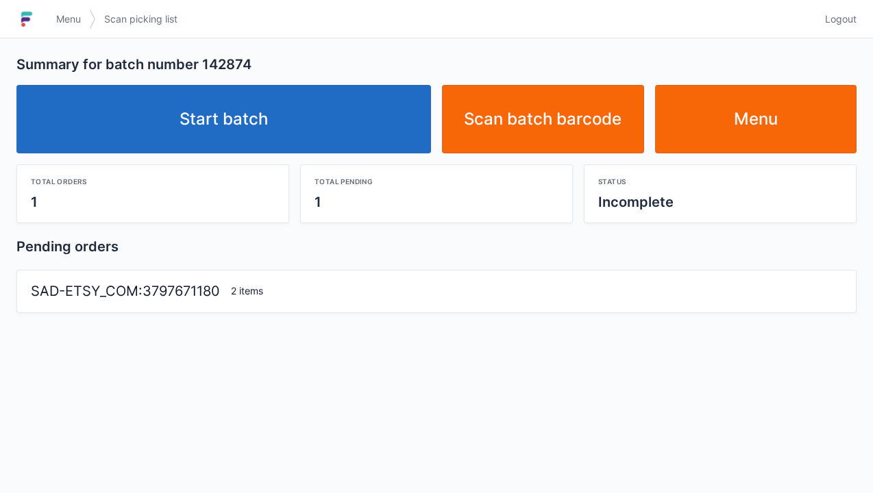
click at [249, 127] on link "Start batch" at bounding box center [223, 119] width 415 height 69
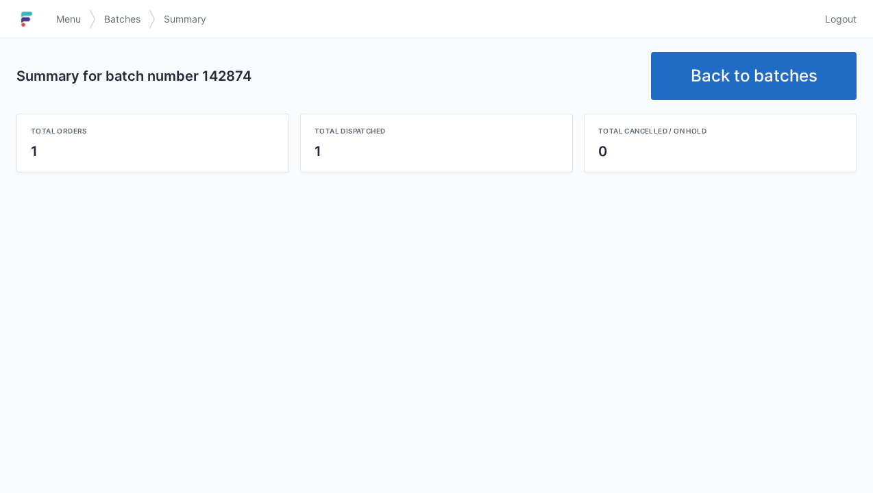
click at [746, 80] on link "Back to batches" at bounding box center [754, 76] width 206 height 48
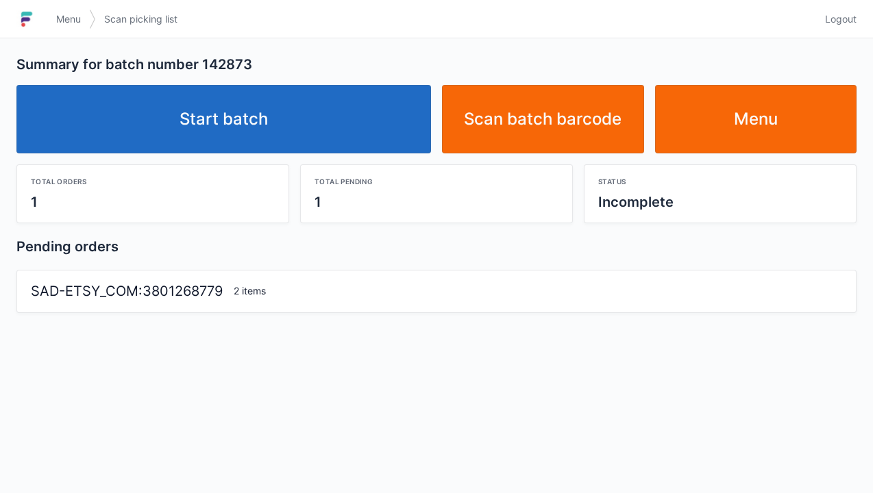
click at [235, 138] on link "Start batch" at bounding box center [223, 119] width 415 height 69
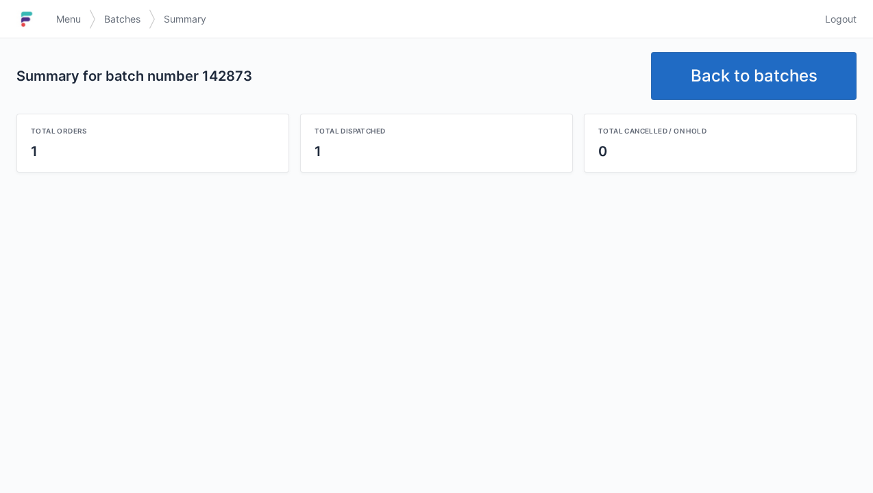
click at [744, 77] on link "Back to batches" at bounding box center [754, 76] width 206 height 48
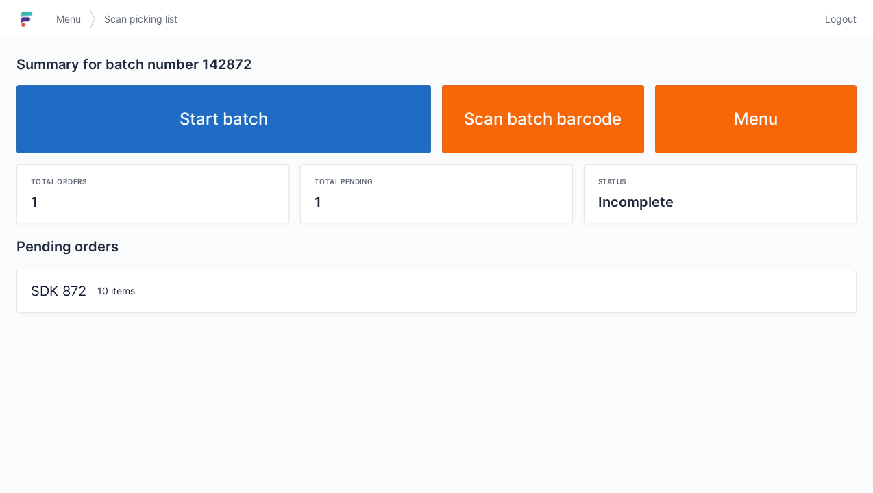
click at [253, 117] on link "Start batch" at bounding box center [223, 119] width 415 height 69
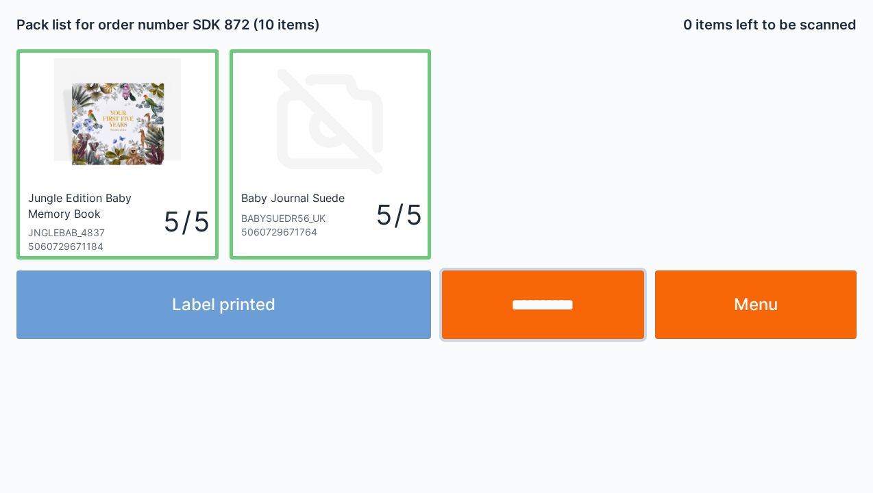
click at [557, 296] on input "**********" at bounding box center [543, 305] width 202 height 69
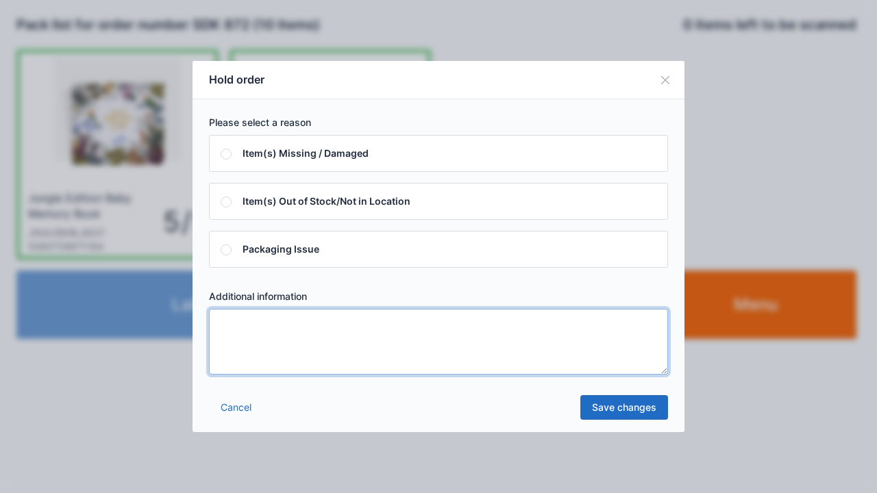
click at [232, 328] on textarea at bounding box center [438, 342] width 459 height 66
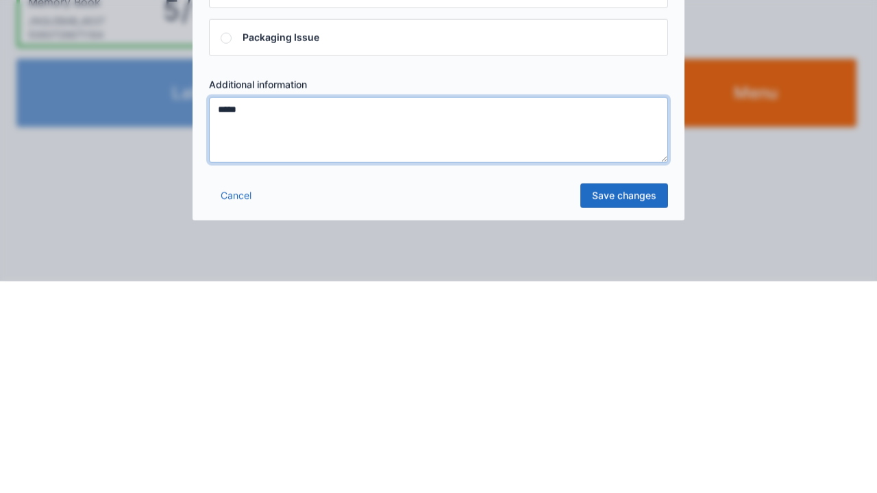
type textarea "*****"
click at [631, 411] on link "Save changes" at bounding box center [625, 407] width 88 height 25
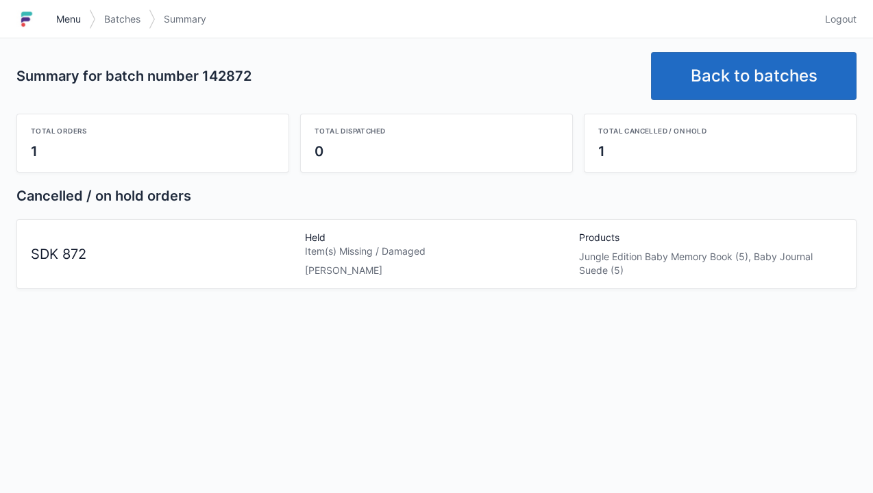
click at [74, 28] on link "Menu" at bounding box center [68, 19] width 41 height 25
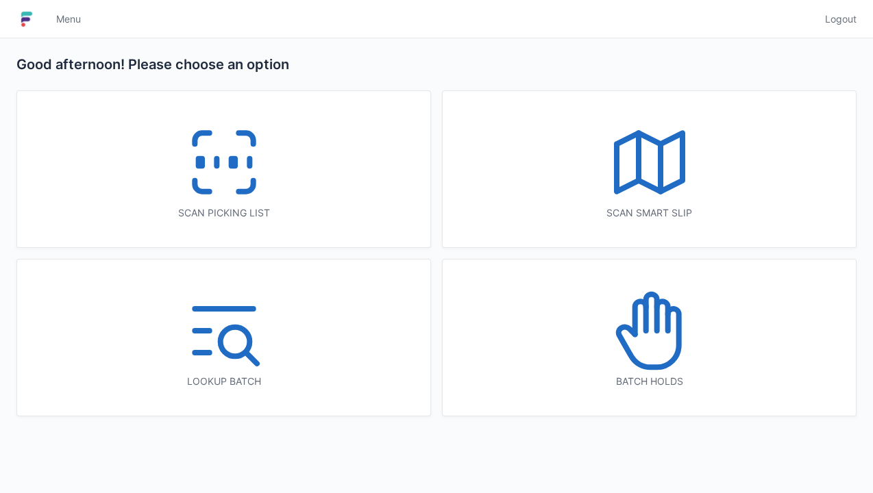
click at [189, 174] on icon at bounding box center [224, 163] width 88 height 88
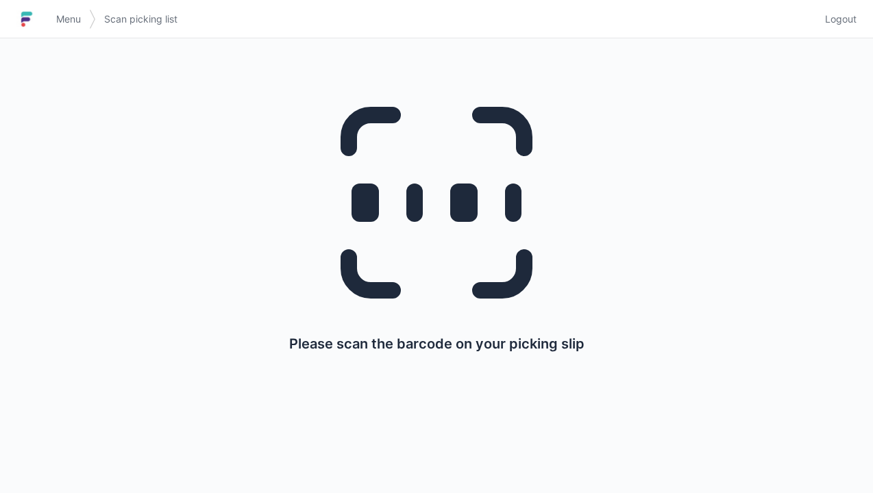
click at [75, 20] on span "Menu" at bounding box center [68, 19] width 25 height 14
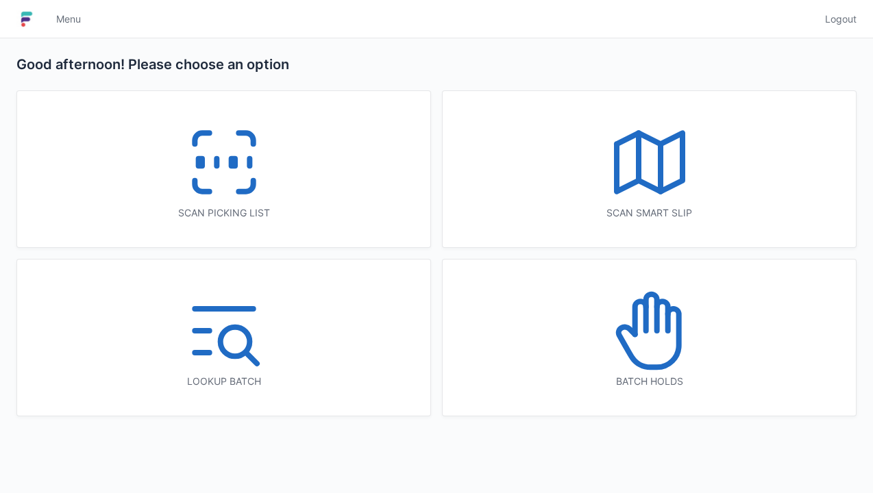
click at [656, 348] on icon at bounding box center [650, 331] width 88 height 88
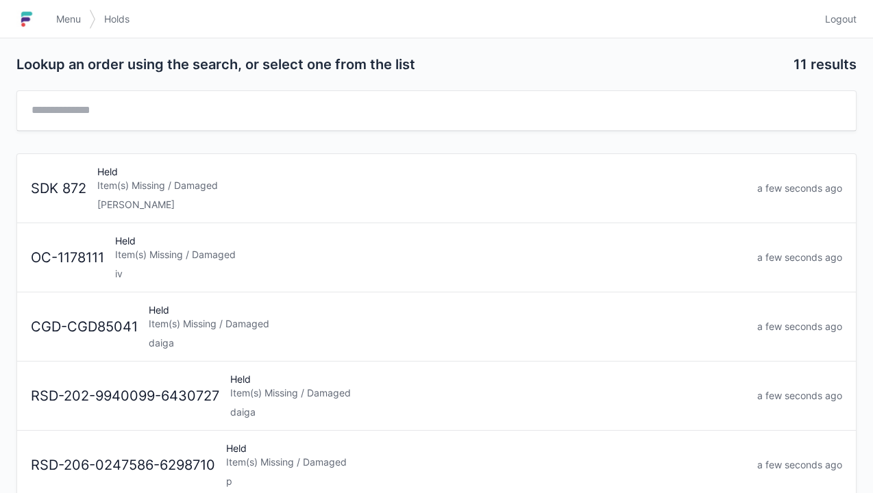
click at [115, 208] on div "[PERSON_NAME]" at bounding box center [421, 205] width 649 height 14
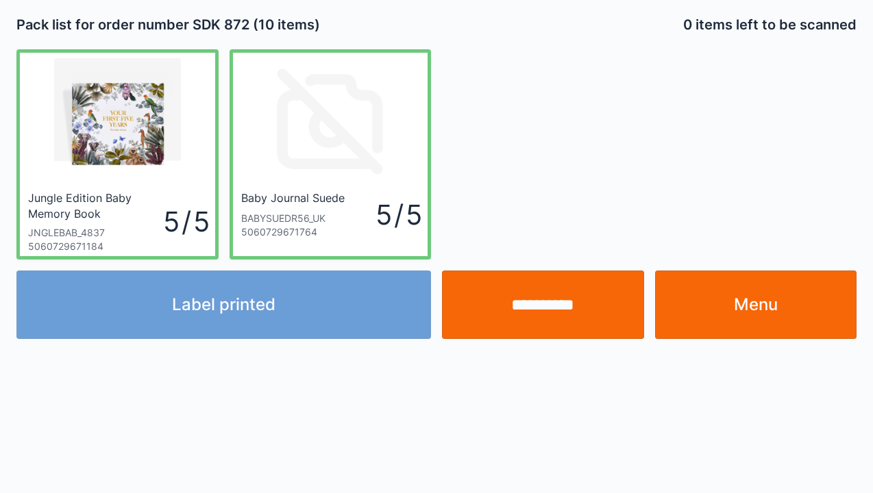
click at [748, 307] on link "Menu" at bounding box center [756, 305] width 202 height 69
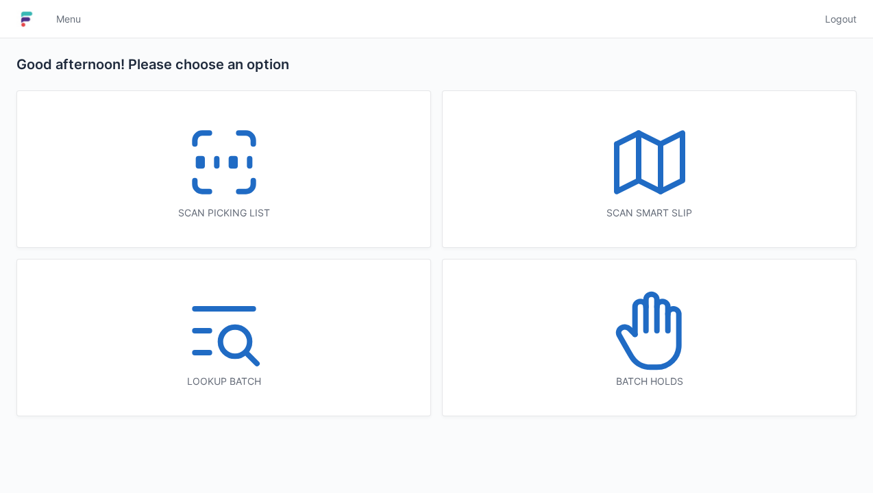
click at [219, 184] on icon at bounding box center [224, 163] width 88 height 88
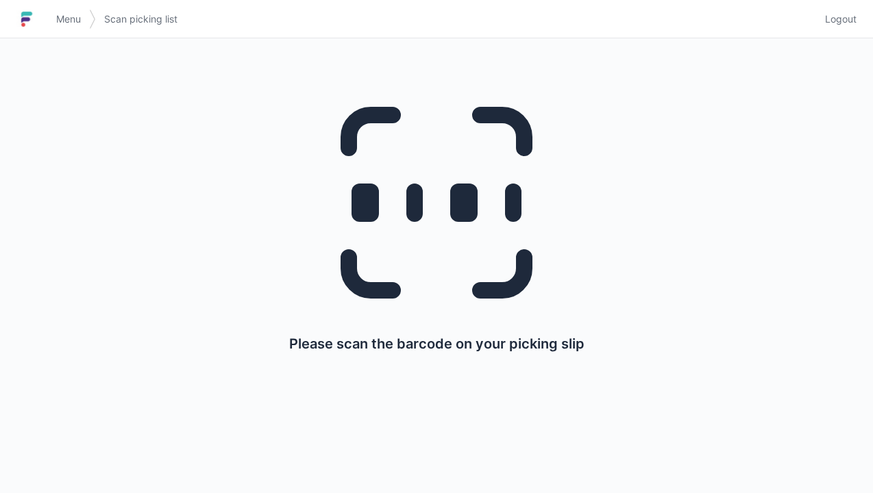
click at [67, 27] on link "Menu" at bounding box center [68, 19] width 41 height 25
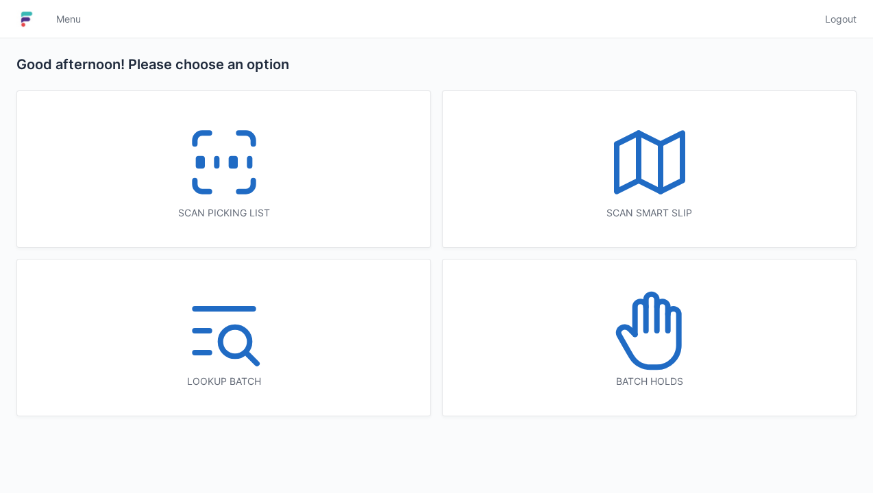
click at [655, 338] on icon at bounding box center [650, 331] width 88 height 88
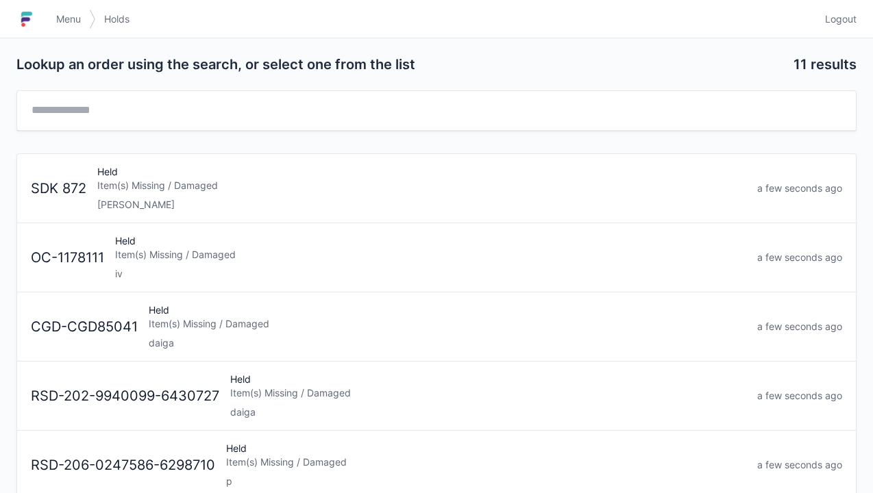
click at [146, 195] on div "Held Item(s) Missing / Damaged Elena" at bounding box center [422, 188] width 660 height 47
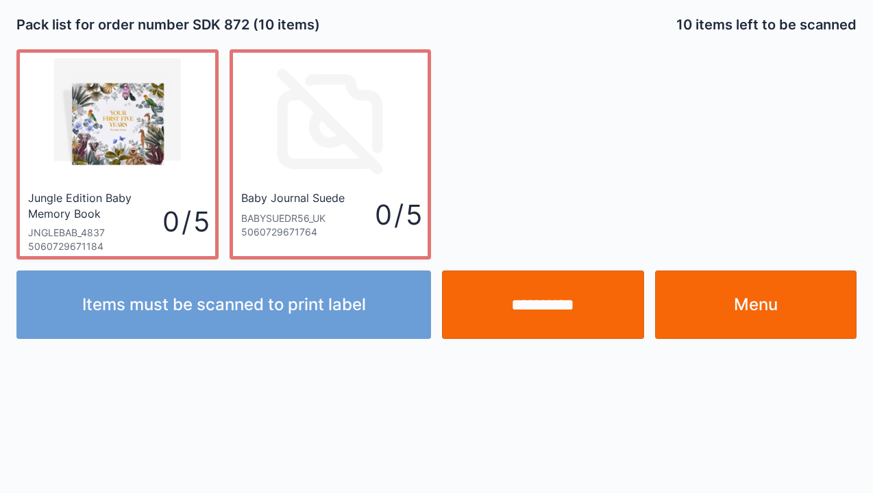
click at [276, 319] on div "Items must be scanned to print label" at bounding box center [224, 305] width 426 height 69
click at [258, 315] on div "Items must be scanned to print label" at bounding box center [224, 305] width 426 height 69
click at [294, 321] on div "Items must be scanned to print label" at bounding box center [224, 305] width 426 height 69
click at [295, 321] on div "Items must be scanned to print label" at bounding box center [224, 305] width 426 height 69
click at [315, 304] on div "Items must be scanned to print label" at bounding box center [224, 305] width 426 height 69
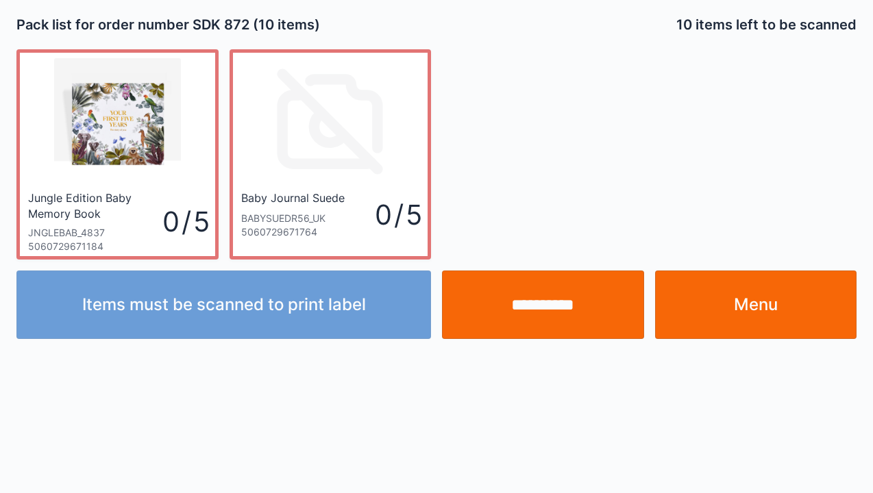
click at [733, 310] on link "Menu" at bounding box center [756, 305] width 202 height 69
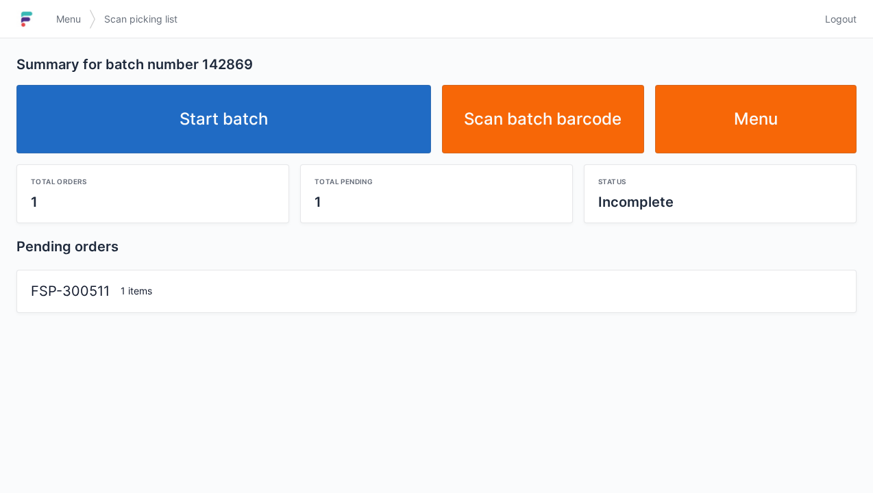
click at [236, 125] on link "Start batch" at bounding box center [223, 119] width 415 height 69
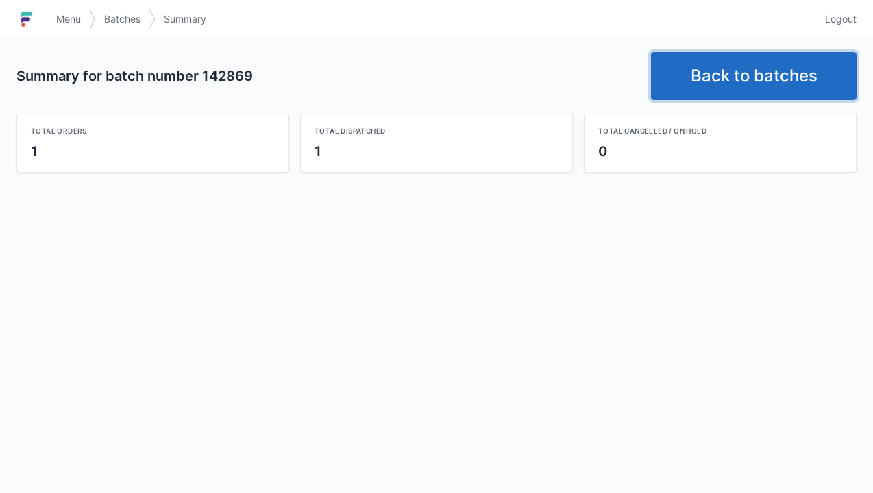
click at [750, 72] on link "Back to batches" at bounding box center [754, 76] width 206 height 48
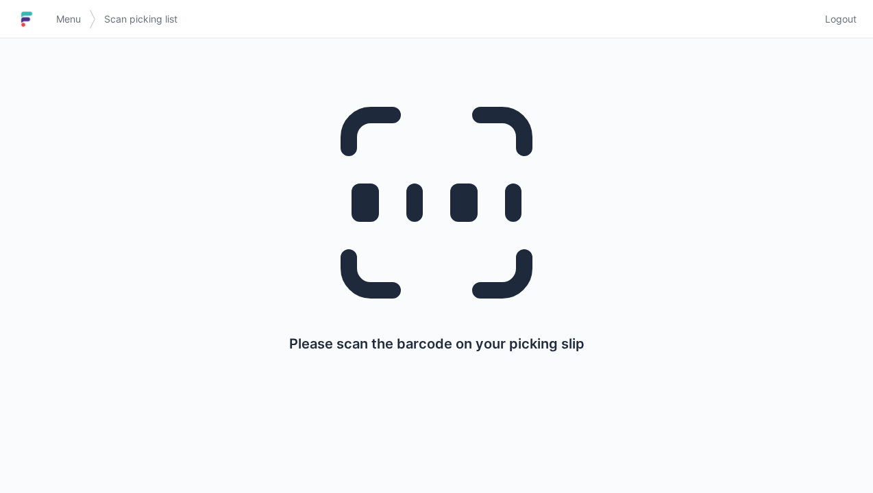
click at [62, 16] on span "Menu" at bounding box center [68, 19] width 25 height 14
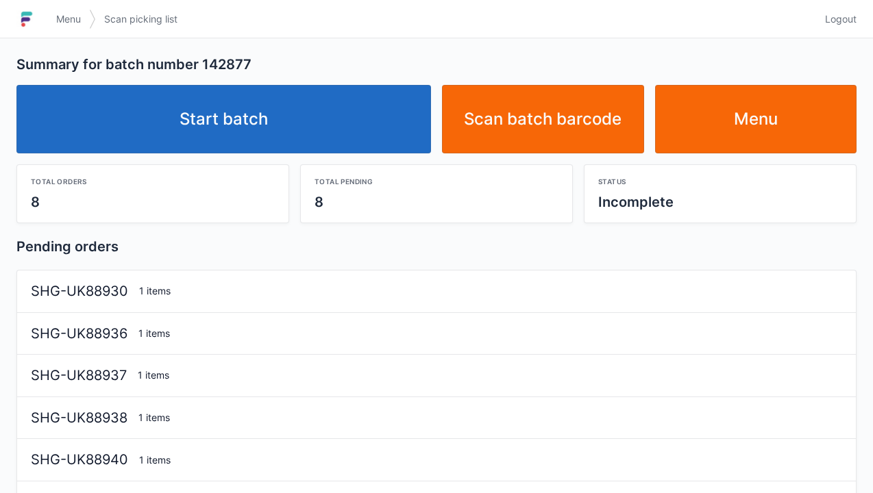
click at [271, 126] on link "Start batch" at bounding box center [223, 119] width 415 height 69
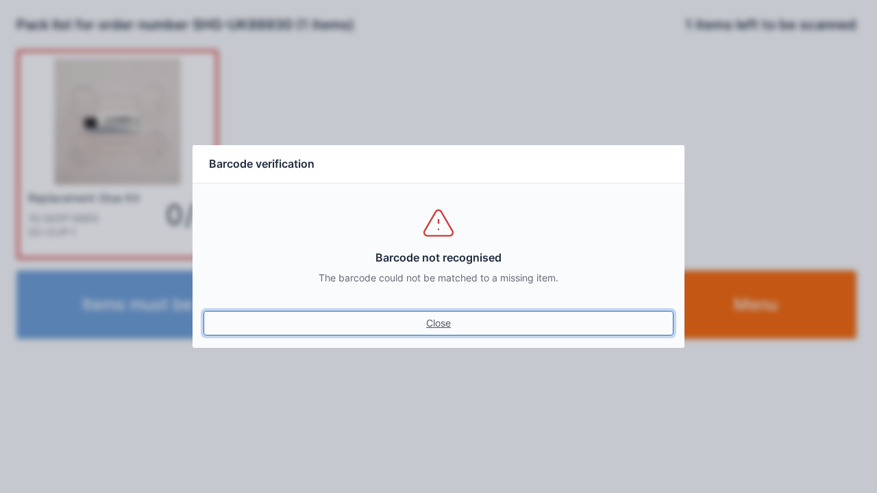
click at [435, 332] on link "Close" at bounding box center [439, 323] width 470 height 25
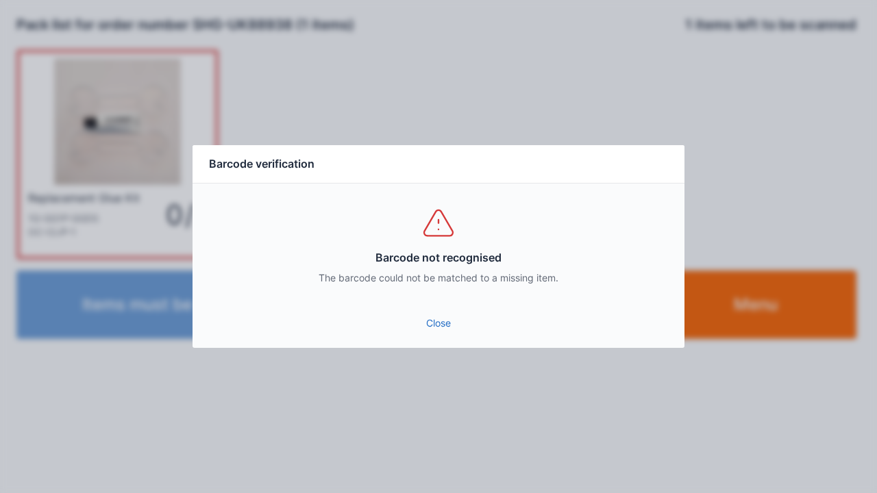
click at [432, 332] on link "Close" at bounding box center [439, 323] width 470 height 25
click at [448, 322] on link "Close" at bounding box center [439, 323] width 470 height 25
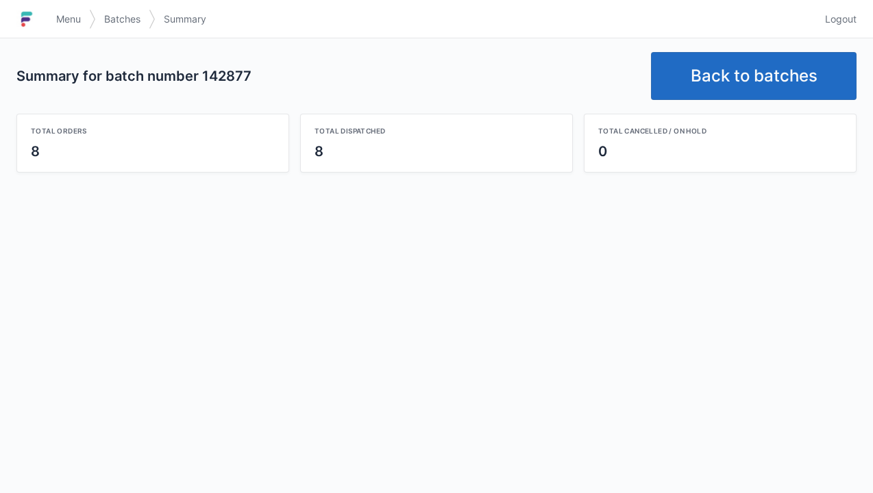
click at [739, 88] on link "Back to batches" at bounding box center [754, 76] width 206 height 48
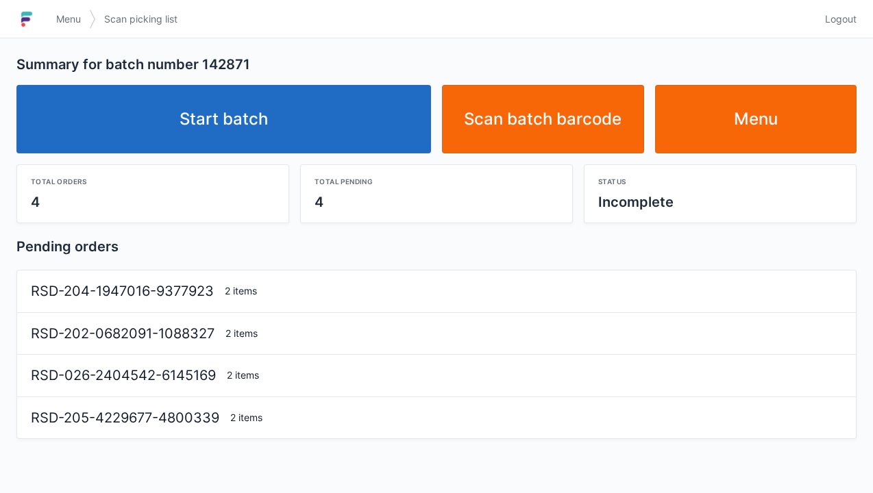
click at [237, 114] on link "Start batch" at bounding box center [223, 119] width 415 height 69
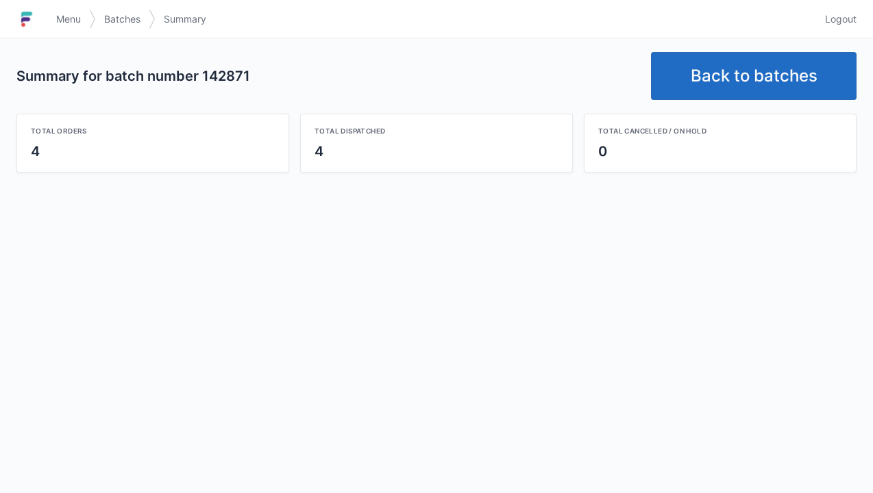
click at [771, 84] on link "Back to batches" at bounding box center [754, 76] width 206 height 48
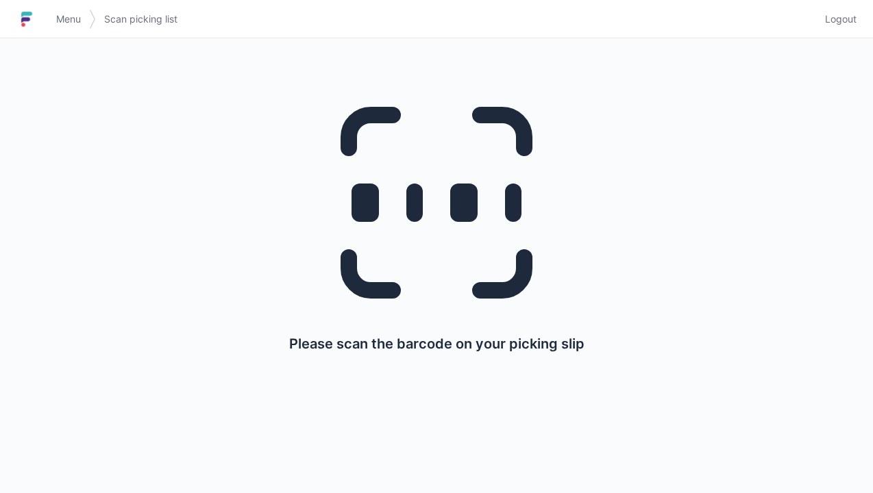
click at [82, 7] on link "Menu" at bounding box center [68, 19] width 41 height 25
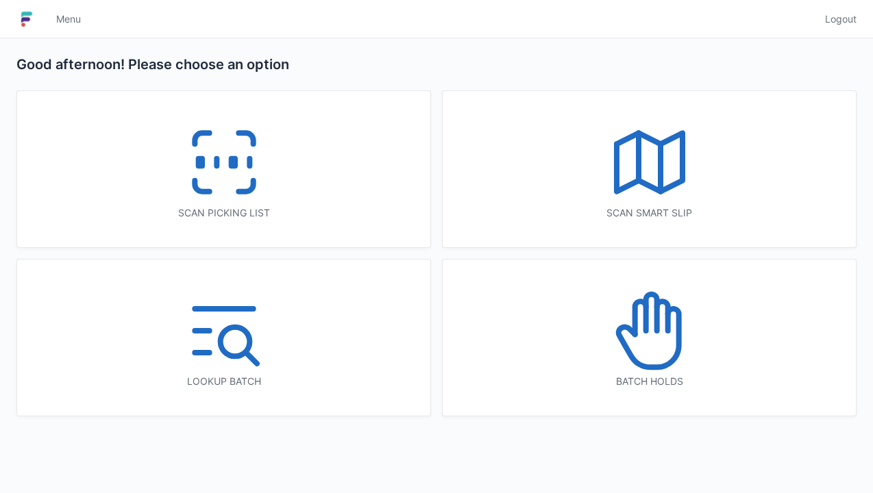
click at [647, 344] on icon at bounding box center [650, 331] width 88 height 88
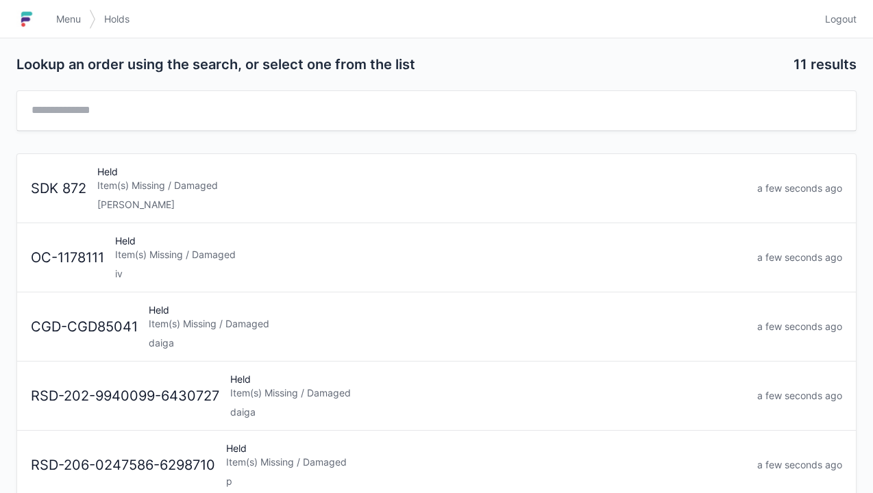
click at [173, 205] on div "[PERSON_NAME]" at bounding box center [421, 205] width 649 height 14
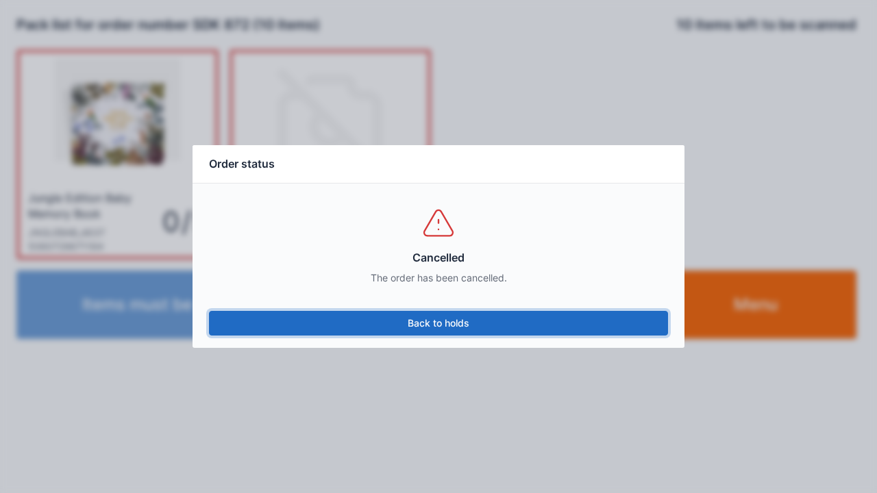
click at [455, 330] on link "Back to holds" at bounding box center [438, 323] width 459 height 25
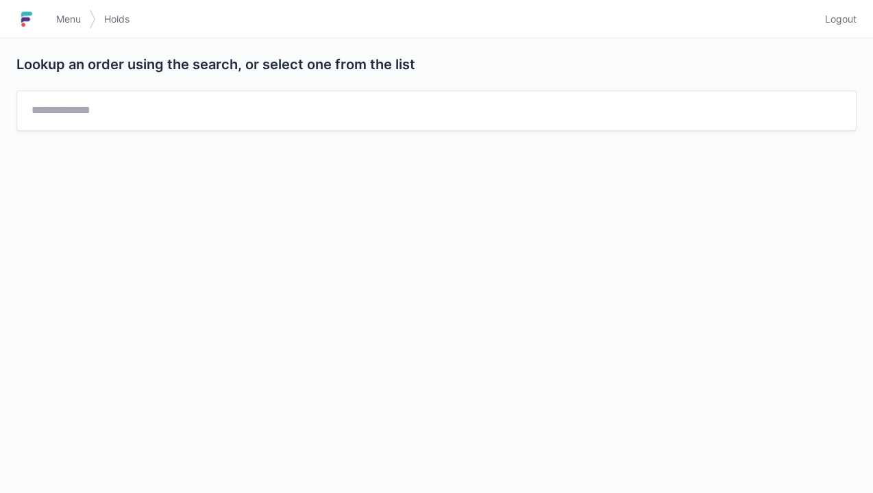
click at [75, 29] on link "Menu" at bounding box center [68, 19] width 41 height 25
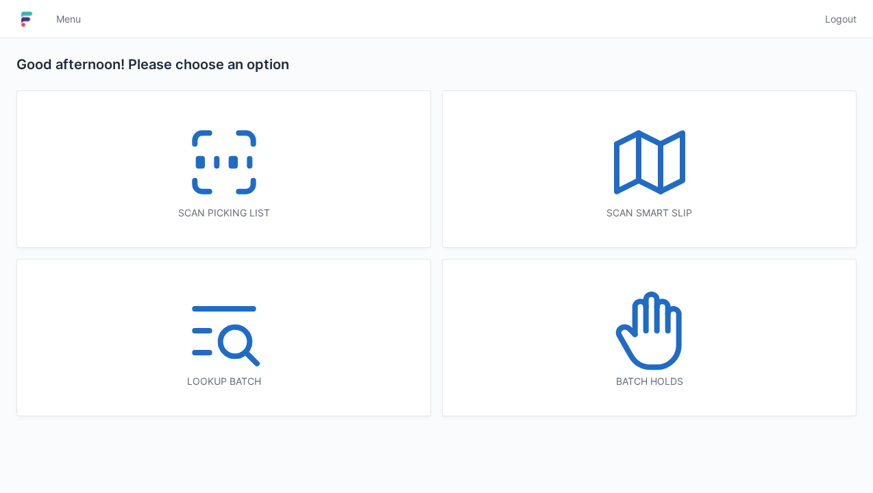
click at [230, 178] on icon at bounding box center [224, 163] width 88 height 88
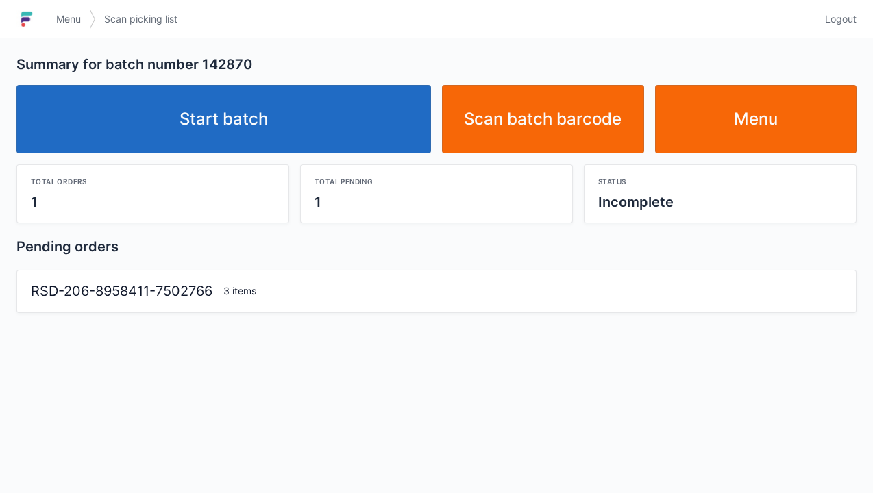
click at [254, 120] on link "Start batch" at bounding box center [223, 119] width 415 height 69
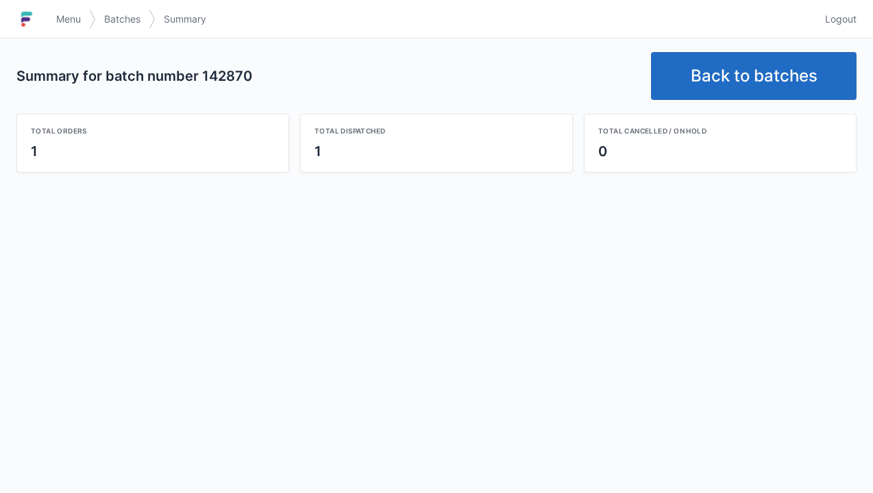
click at [740, 73] on link "Back to batches" at bounding box center [754, 76] width 206 height 48
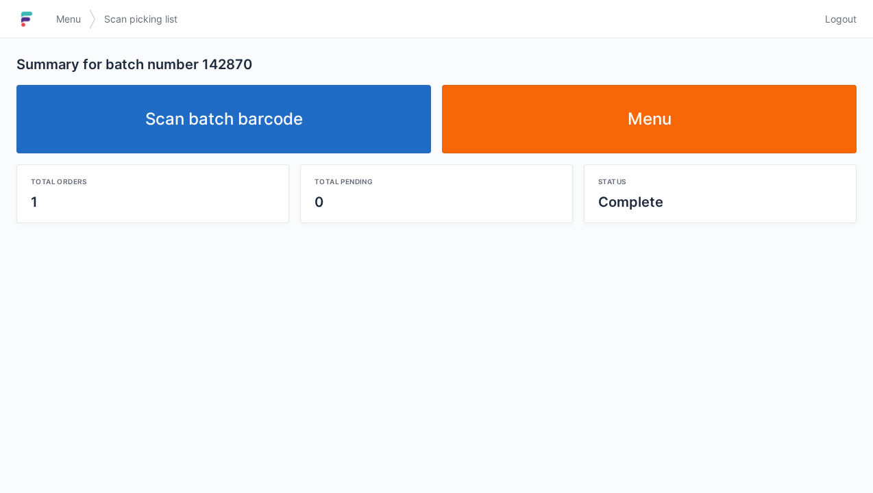
click at [226, 125] on link "Scan batch barcode" at bounding box center [223, 119] width 415 height 69
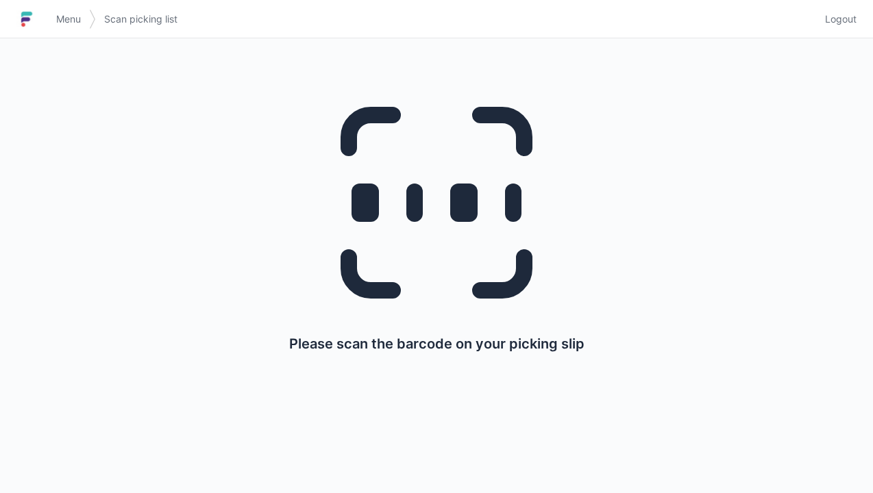
click at [61, 27] on link "Menu" at bounding box center [68, 19] width 41 height 25
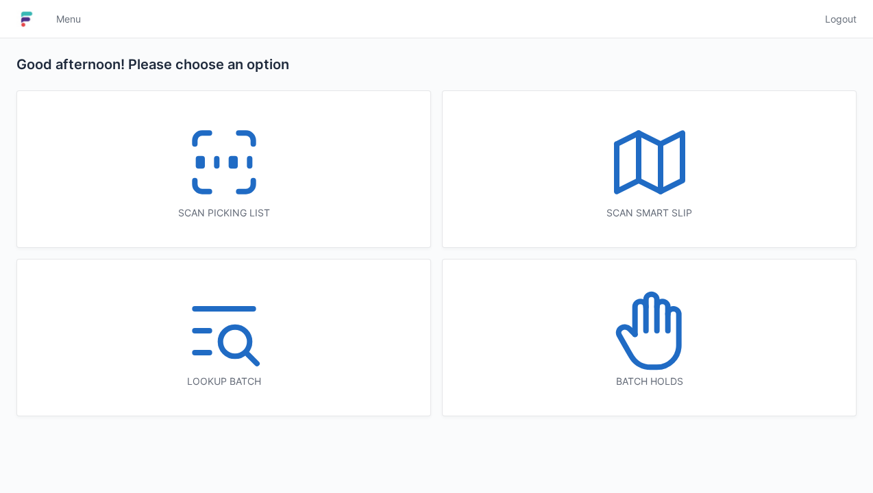
click at [228, 200] on icon at bounding box center [224, 163] width 88 height 88
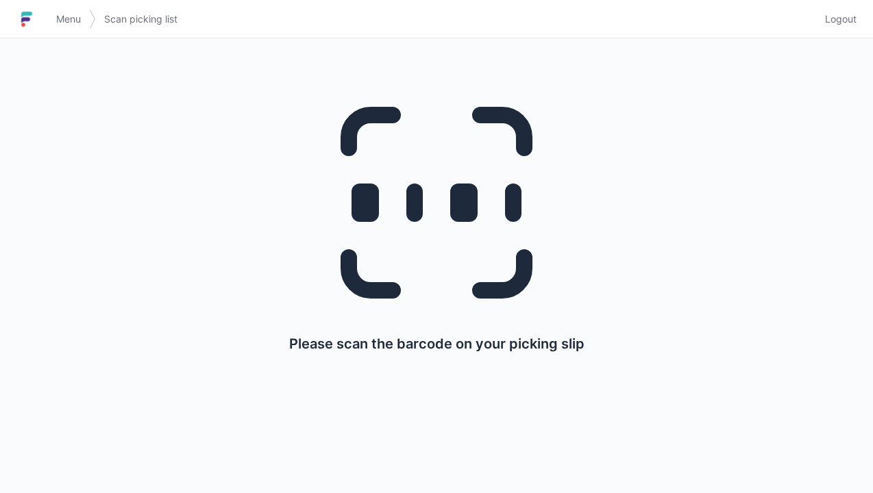
click at [81, 23] on span "Menu" at bounding box center [68, 19] width 25 height 14
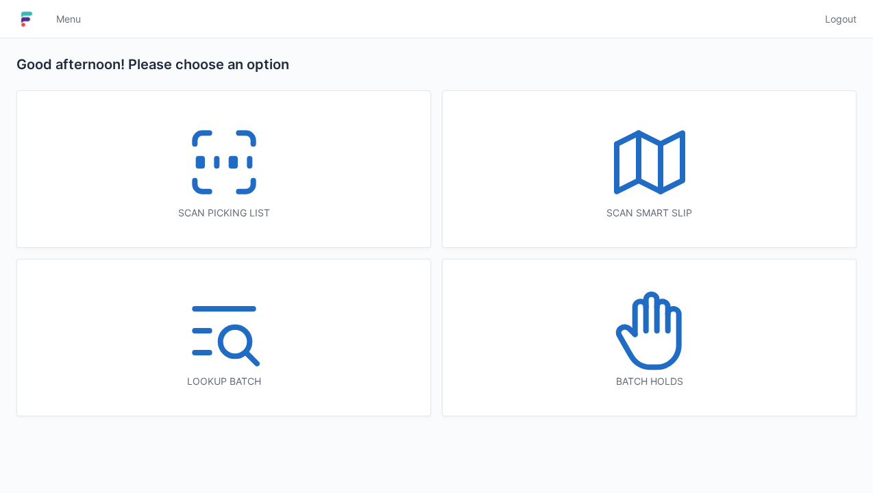
click at [220, 169] on icon at bounding box center [224, 163] width 88 height 88
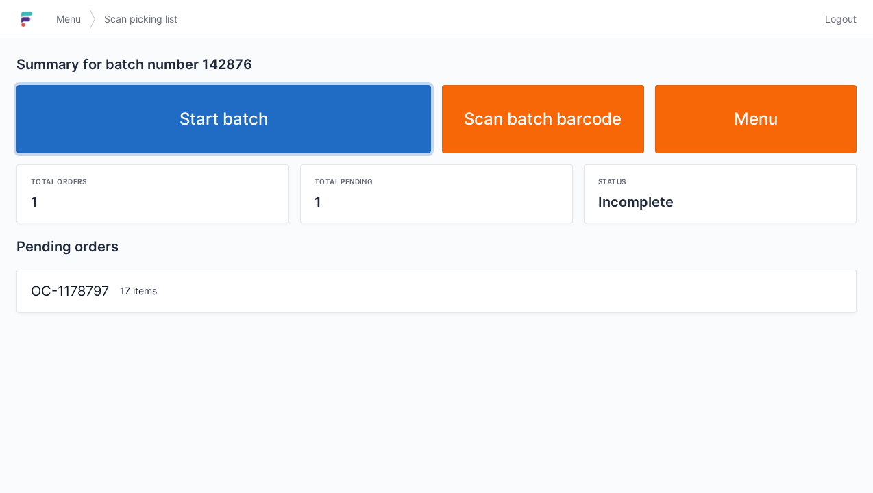
click at [208, 132] on link "Start batch" at bounding box center [223, 119] width 415 height 69
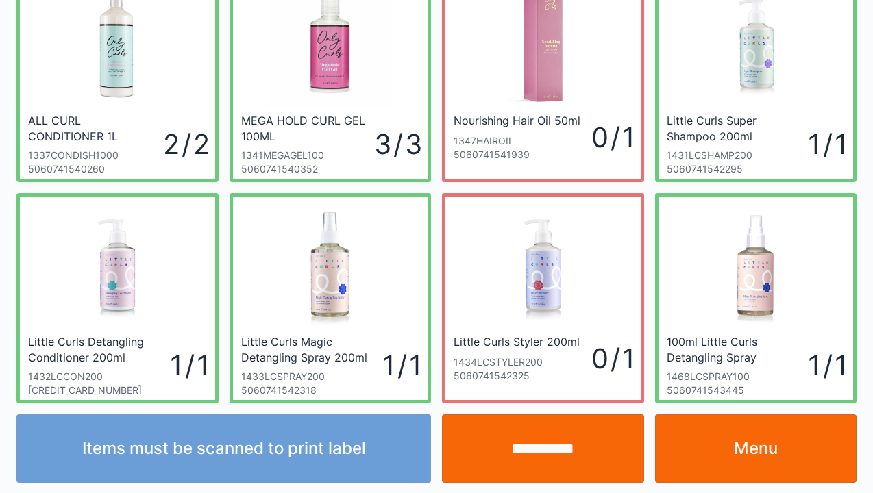
scroll to position [301, 0]
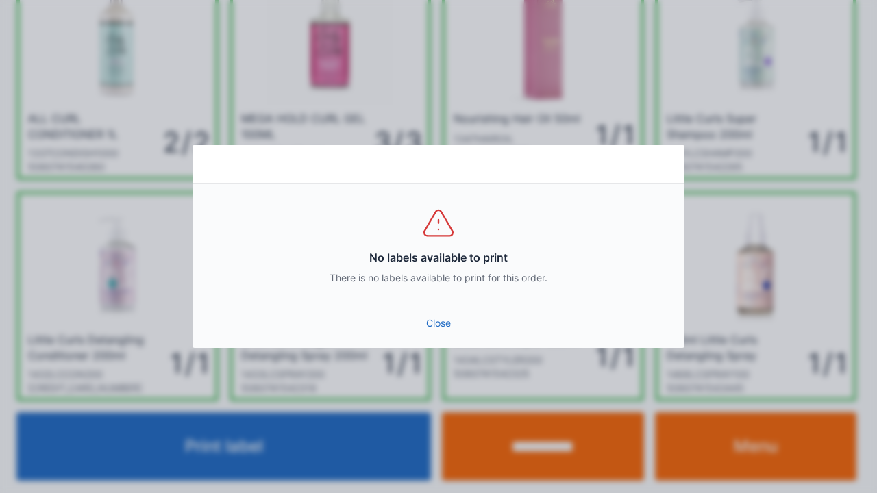
click at [441, 328] on link "Close" at bounding box center [439, 323] width 470 height 25
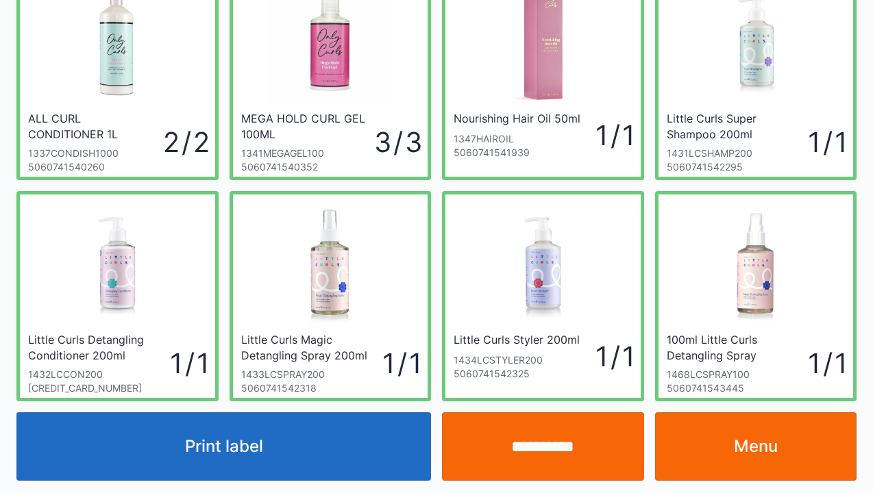
click at [230, 451] on button "Print label" at bounding box center [223, 447] width 415 height 69
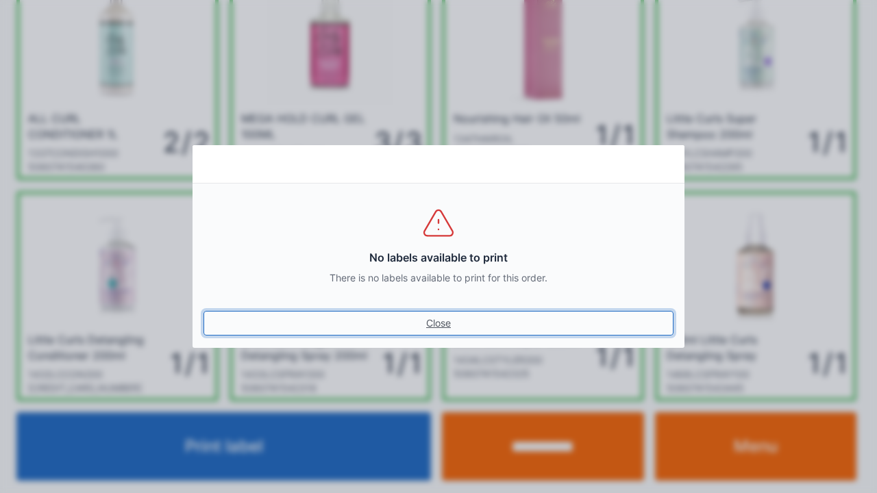
click at [437, 322] on link "Close" at bounding box center [439, 323] width 470 height 25
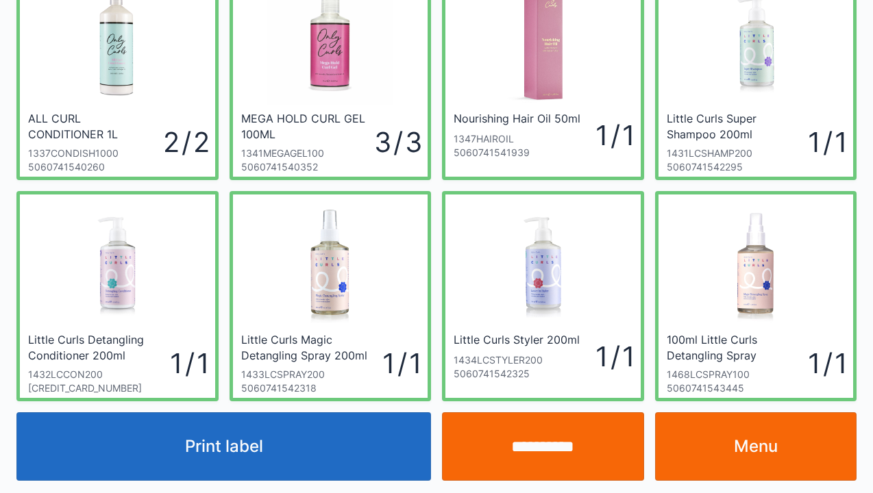
click at [755, 459] on link "Menu" at bounding box center [756, 447] width 202 height 69
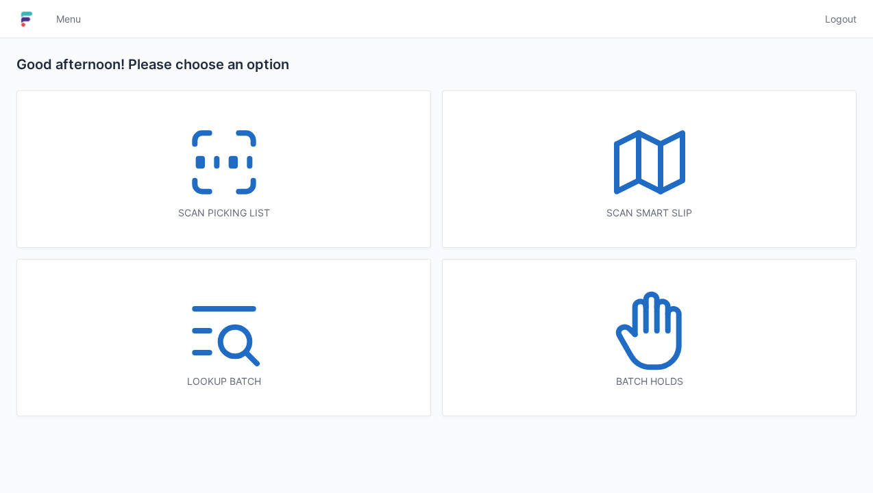
click at [209, 184] on icon at bounding box center [224, 163] width 88 height 88
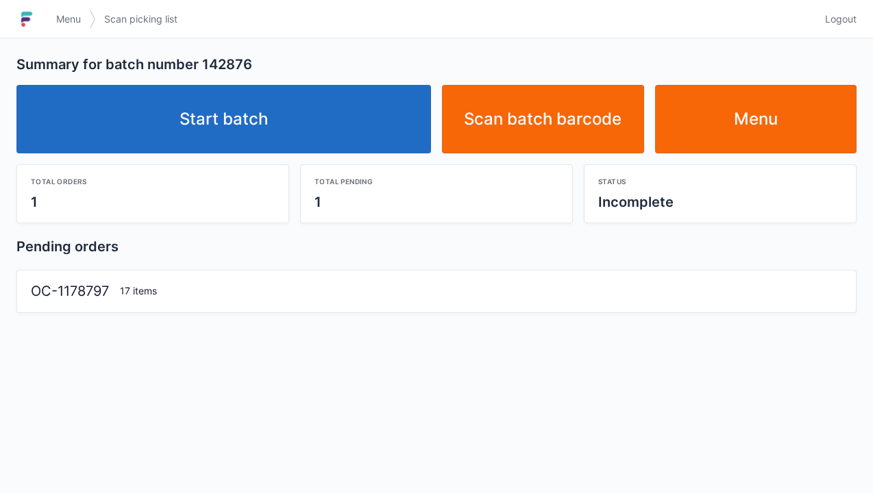
click at [240, 123] on link "Start batch" at bounding box center [223, 119] width 415 height 69
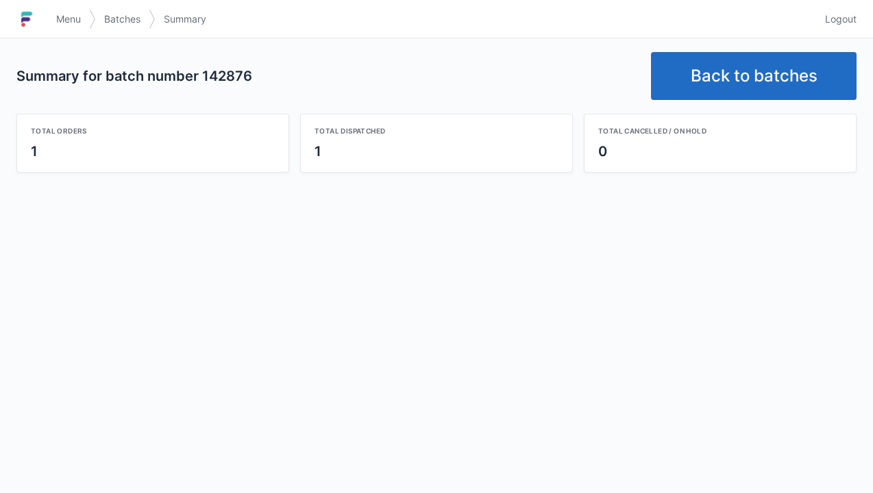
click at [751, 76] on link "Back to batches" at bounding box center [754, 76] width 206 height 48
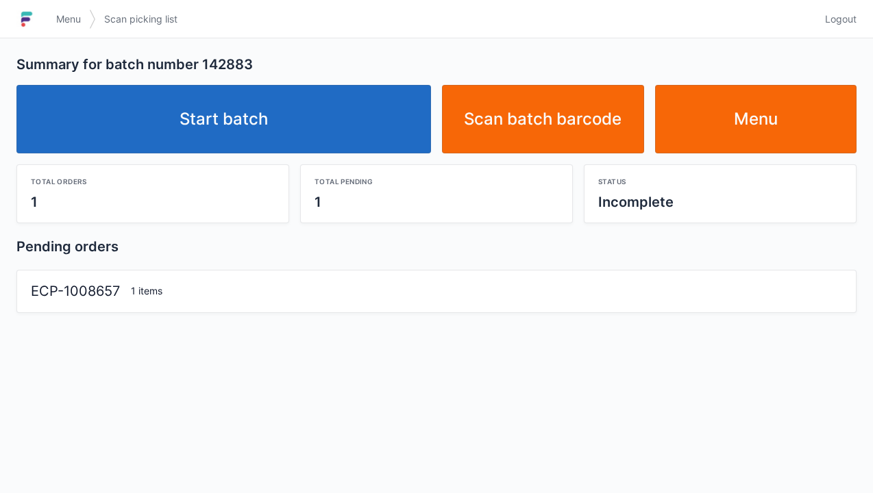
click at [262, 127] on link "Start batch" at bounding box center [223, 119] width 415 height 69
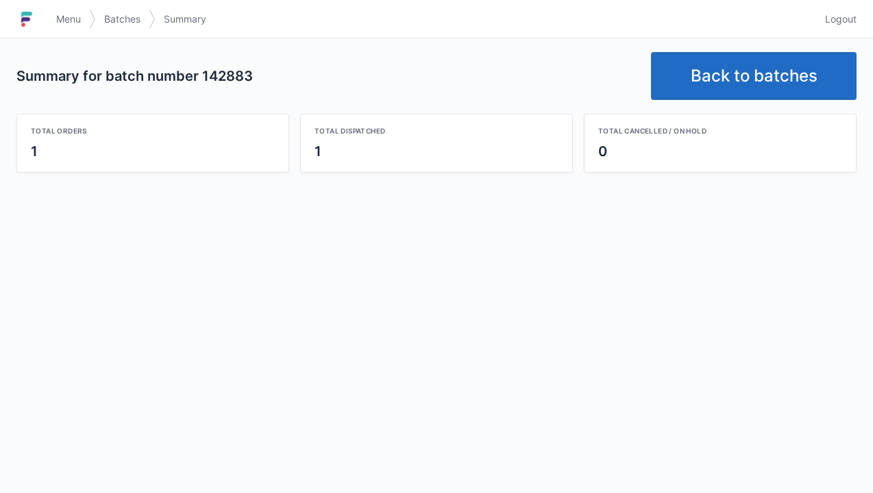
click at [743, 82] on link "Back to batches" at bounding box center [754, 76] width 206 height 48
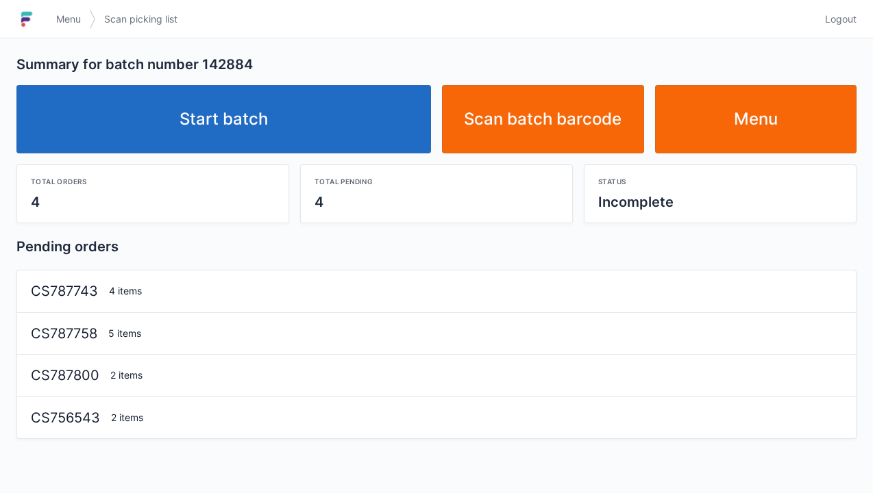
click at [300, 124] on link "Start batch" at bounding box center [223, 119] width 415 height 69
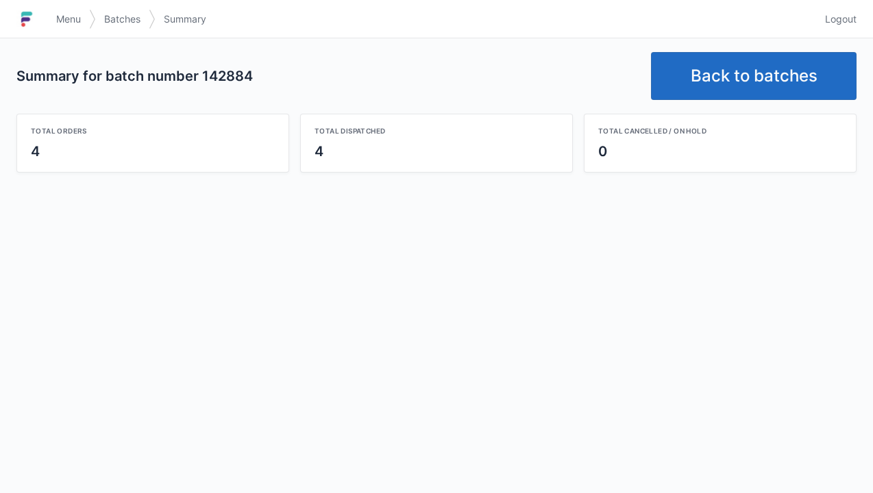
click at [748, 77] on link "Back to batches" at bounding box center [754, 76] width 206 height 48
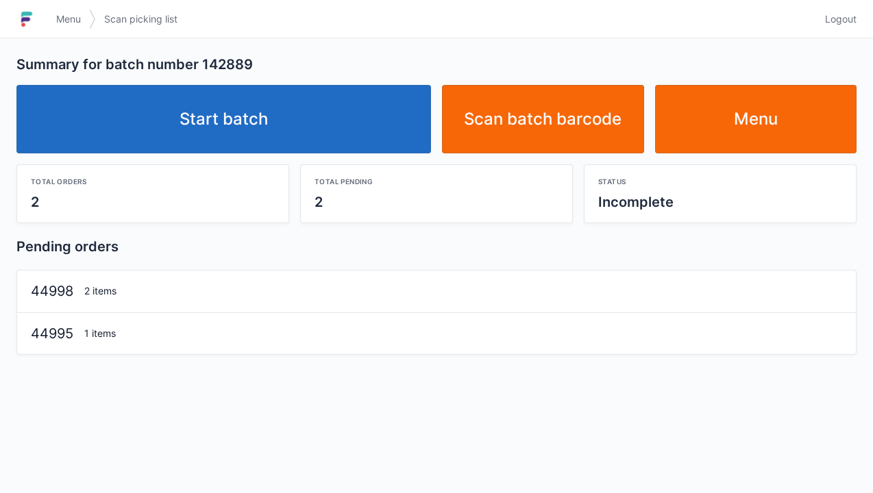
click at [268, 132] on link "Start batch" at bounding box center [223, 119] width 415 height 69
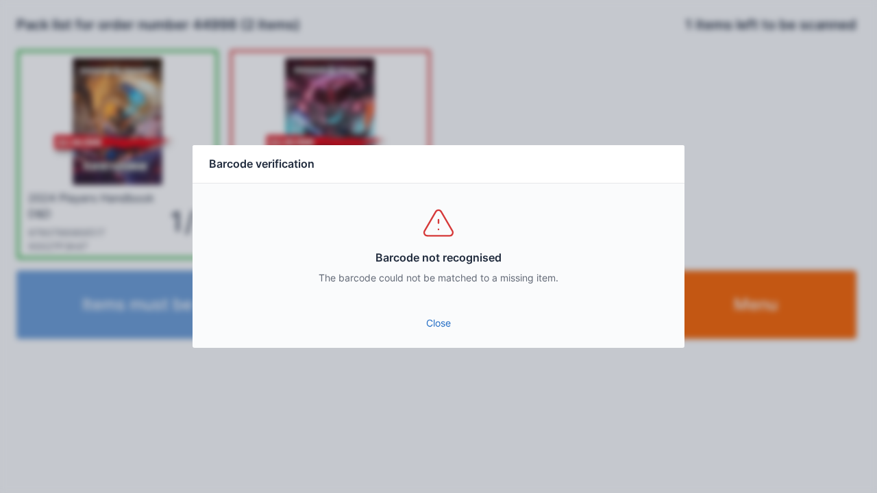
click at [450, 329] on link "Close" at bounding box center [439, 323] width 470 height 25
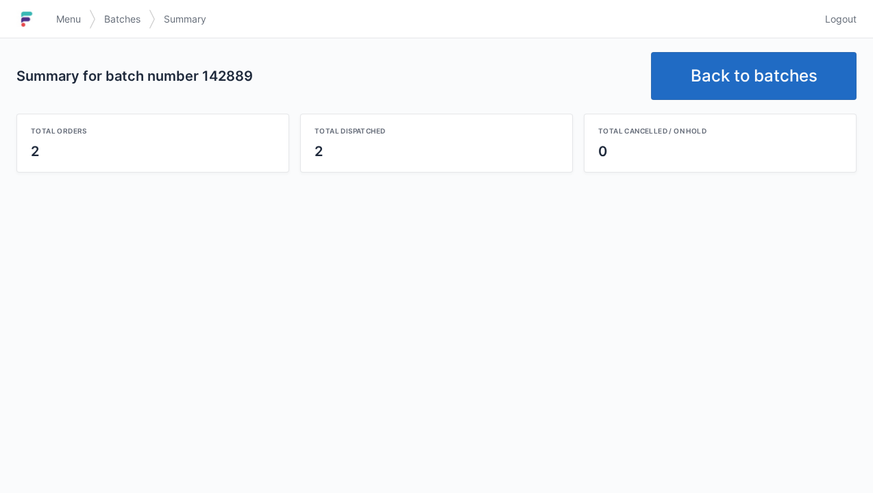
click at [757, 80] on link "Back to batches" at bounding box center [754, 76] width 206 height 48
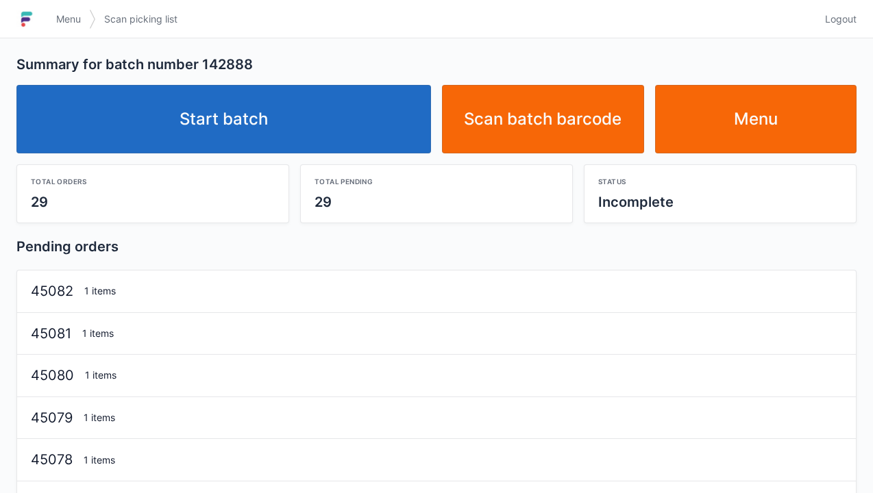
click at [257, 140] on link "Start batch" at bounding box center [223, 119] width 415 height 69
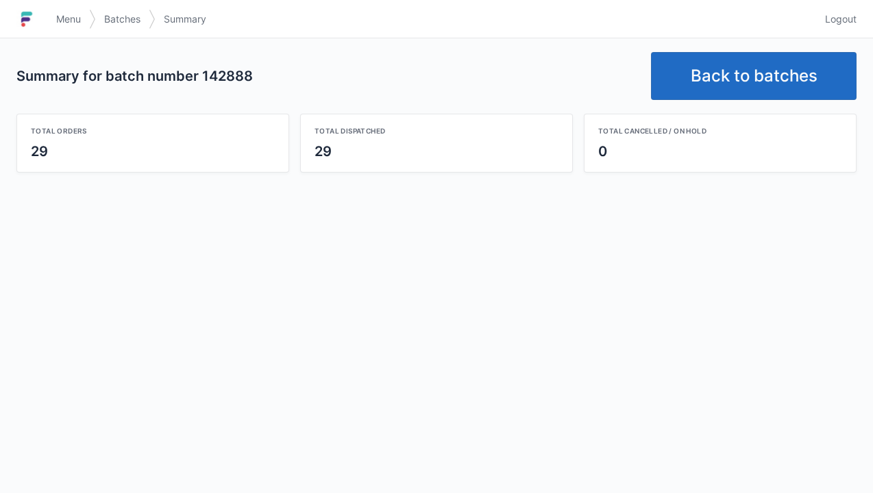
click at [734, 88] on link "Back to batches" at bounding box center [754, 76] width 206 height 48
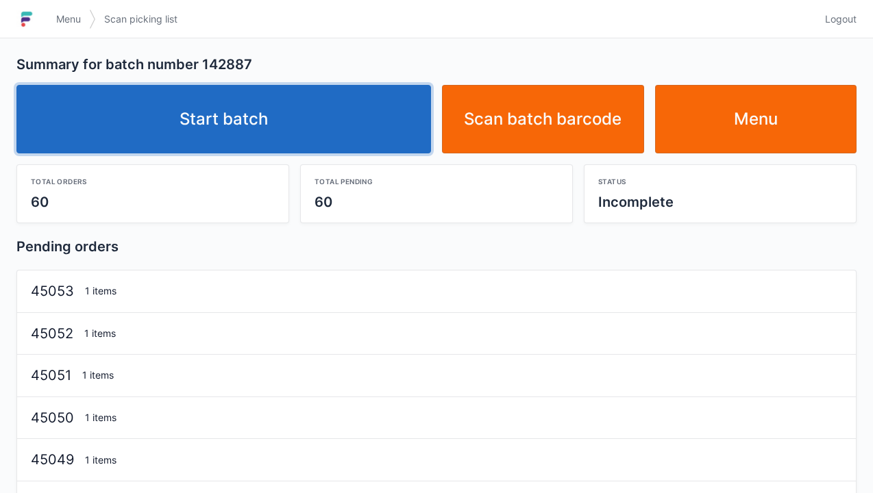
click at [256, 114] on link "Start batch" at bounding box center [223, 119] width 415 height 69
